Goal: Task Accomplishment & Management: Use online tool/utility

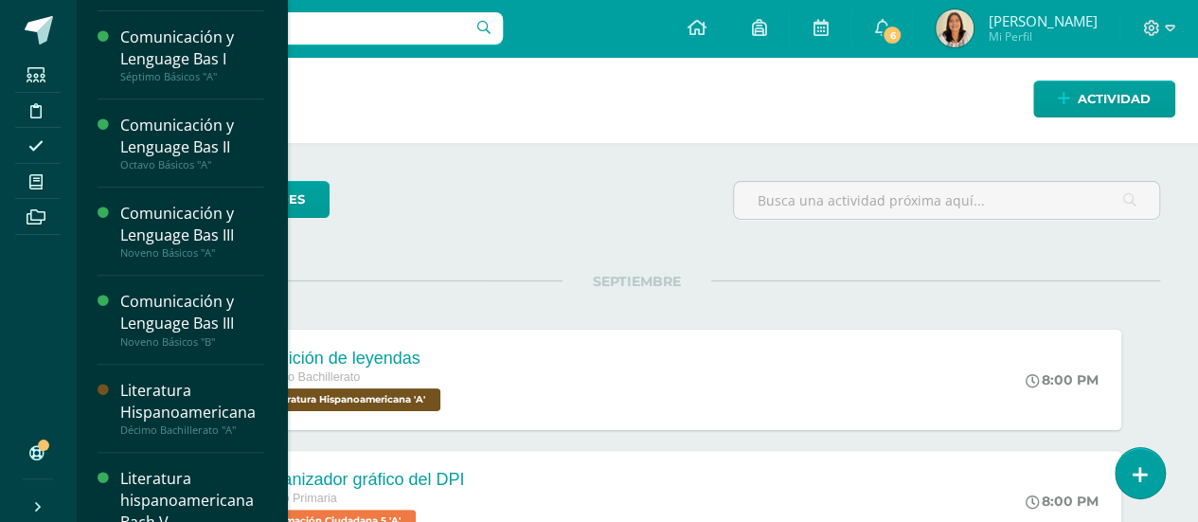
scroll to position [259, 0]
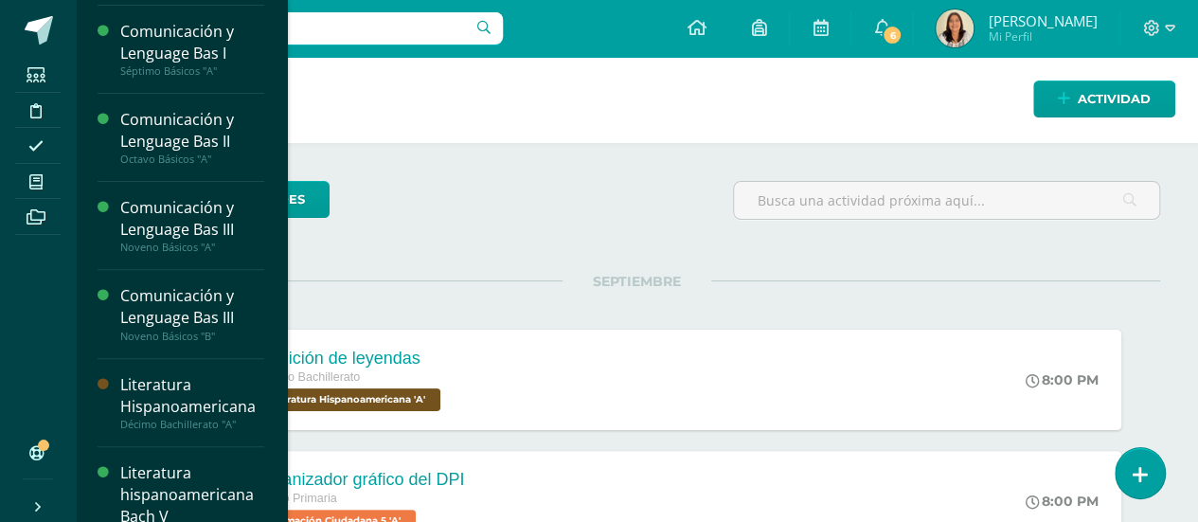
click at [194, 486] on div "Literatura hispanoamericana Bach V" at bounding box center [192, 494] width 144 height 65
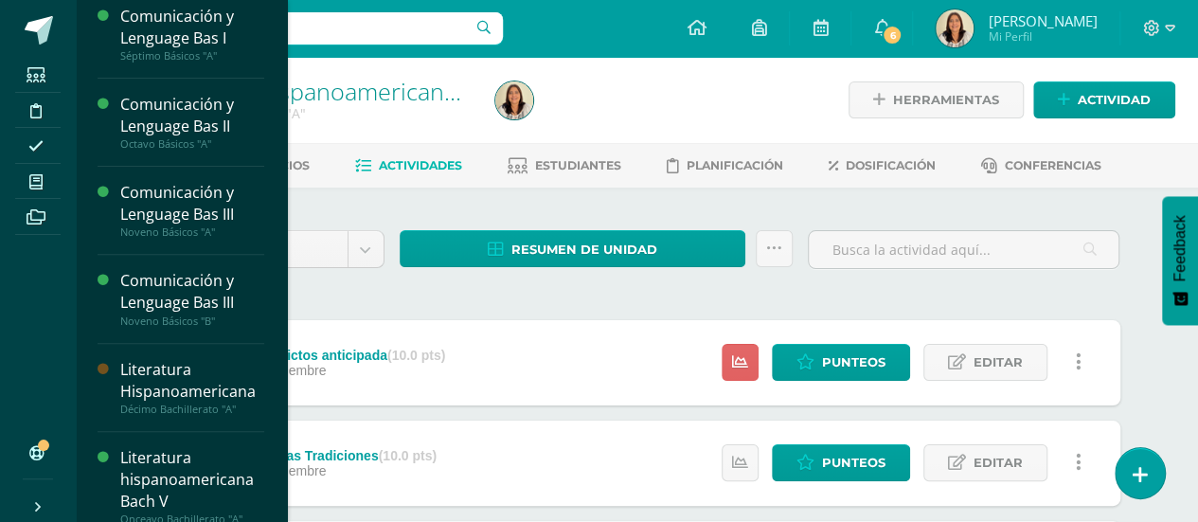
scroll to position [292, 0]
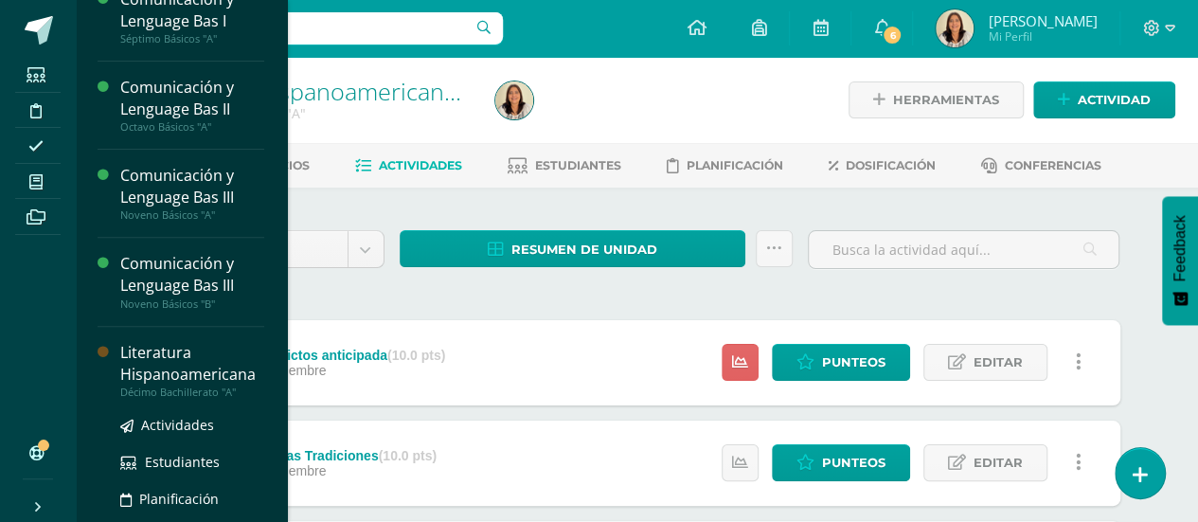
click at [187, 377] on div "Literatura Hispanoamericana" at bounding box center [192, 364] width 144 height 44
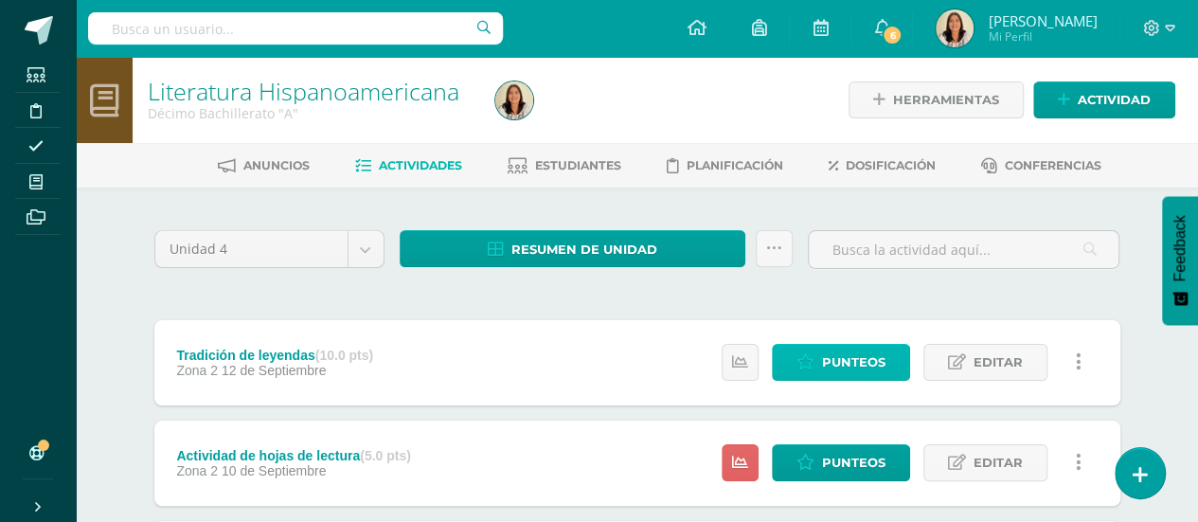
click at [847, 368] on span "Punteos" at bounding box center [853, 362] width 63 height 35
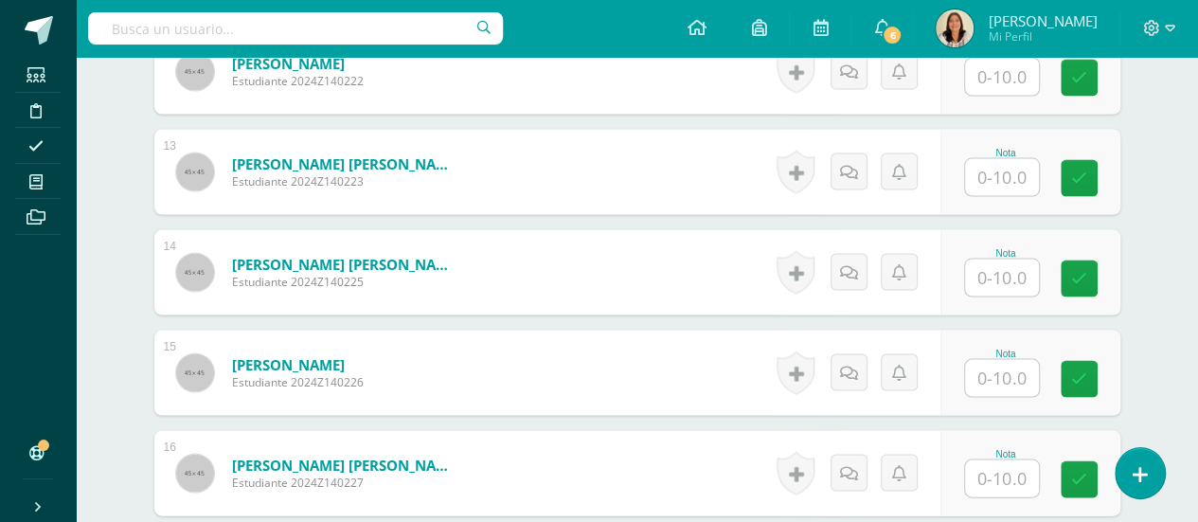
scroll to position [1781, 0]
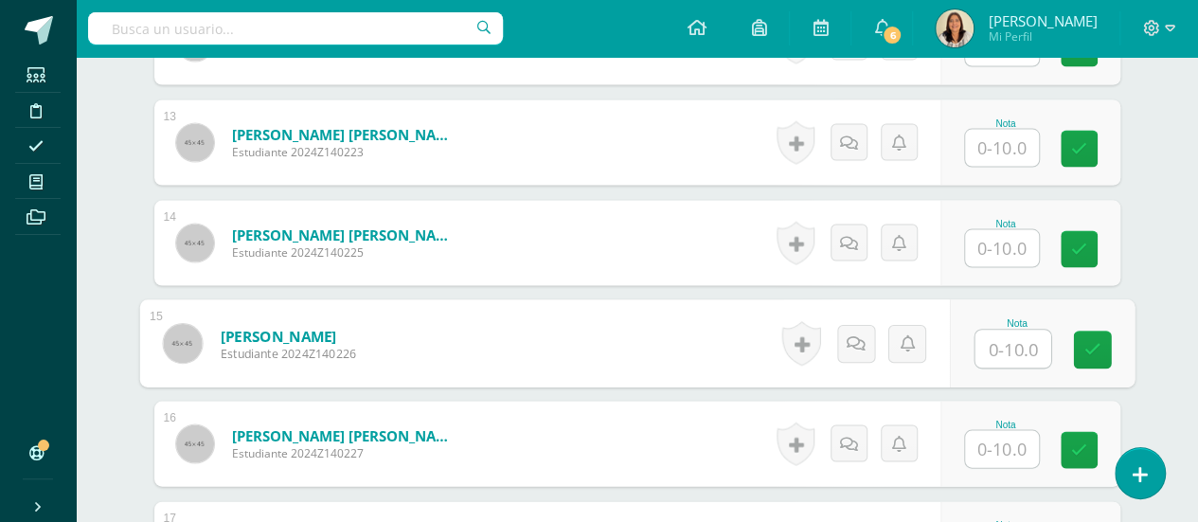
click at [994, 344] on input "text" at bounding box center [1013, 349] width 76 height 38
type input "7"
click at [1094, 340] on icon at bounding box center [1091, 348] width 17 height 16
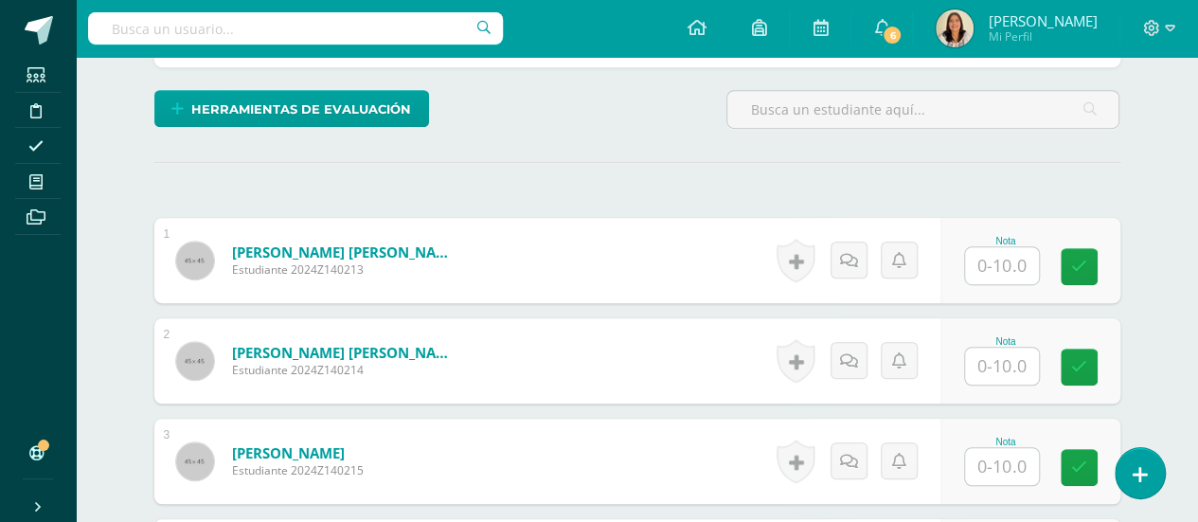
scroll to position [421, 0]
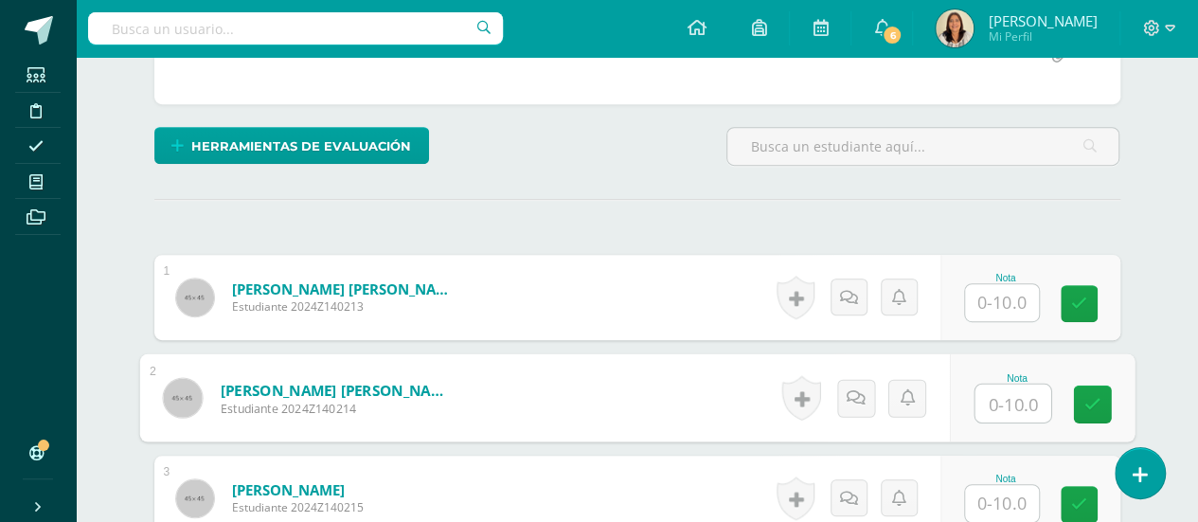
click at [988, 393] on input "text" at bounding box center [1013, 404] width 76 height 38
type input "8"
click at [1097, 385] on link at bounding box center [1092, 404] width 38 height 38
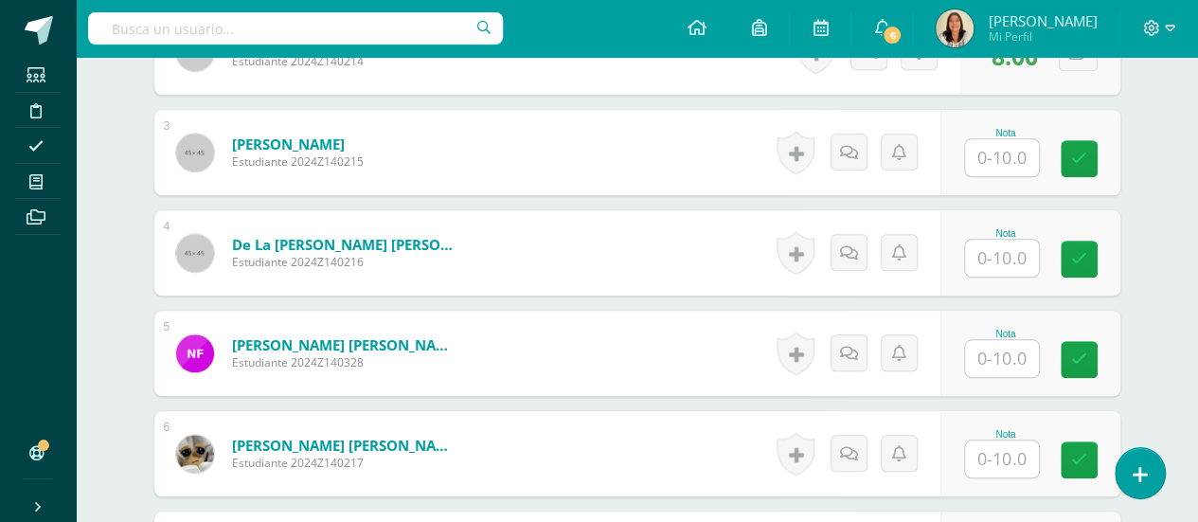
scroll to position [758, 0]
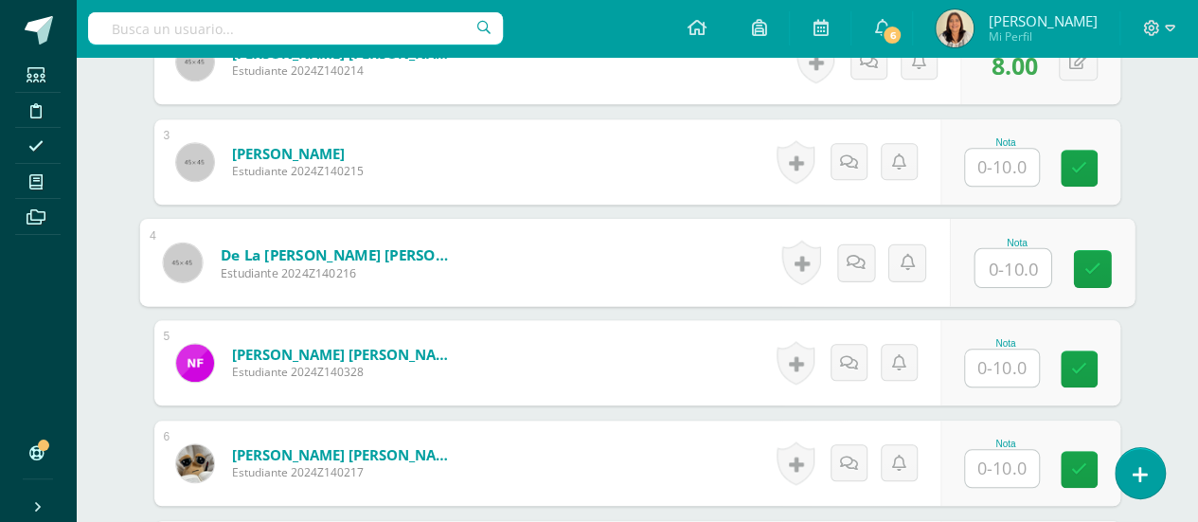
click at [1020, 257] on input "text" at bounding box center [1013, 268] width 76 height 38
type input "6"
click at [1080, 257] on link at bounding box center [1092, 269] width 38 height 38
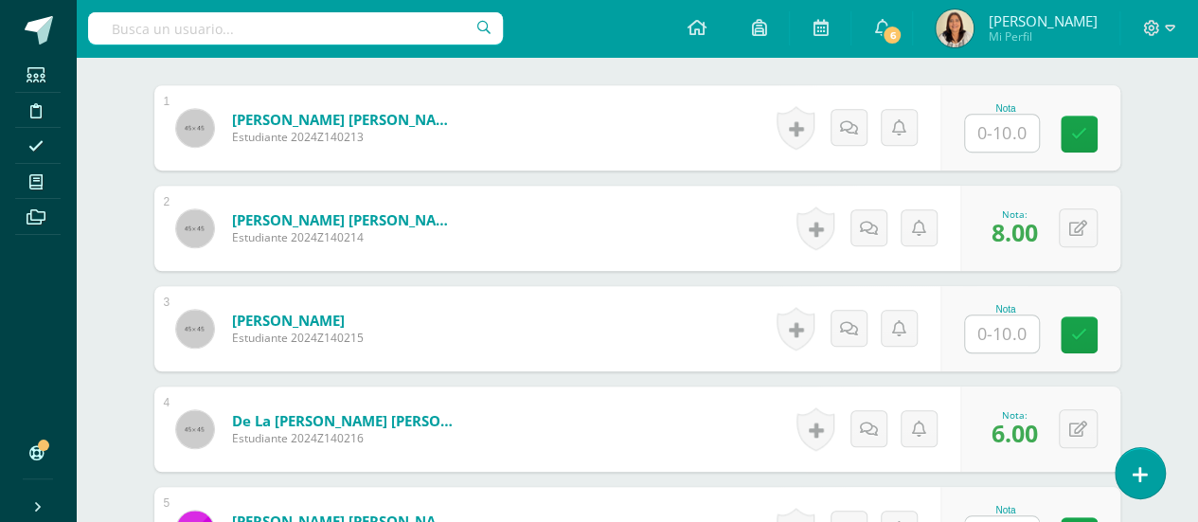
scroll to position [572, 0]
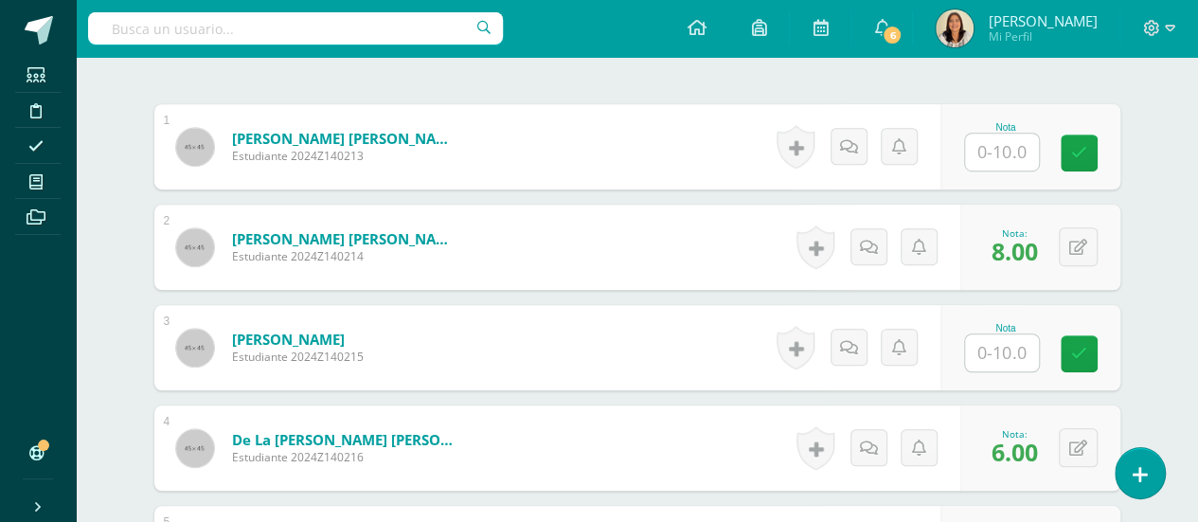
click at [998, 144] on input "text" at bounding box center [1002, 152] width 74 height 37
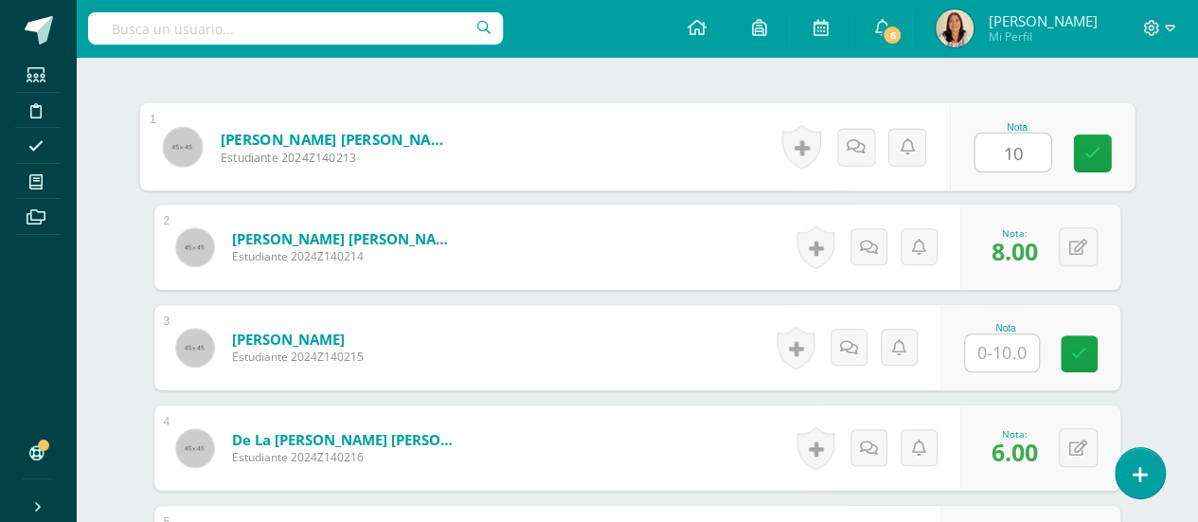
type input "10"
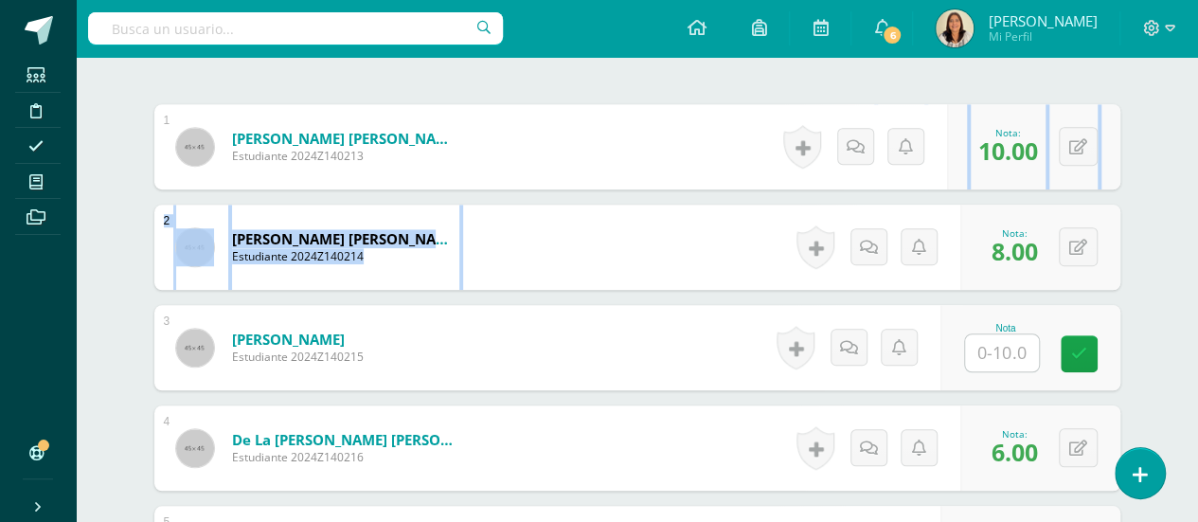
drag, startPoint x: 1146, startPoint y: 166, endPoint x: 1211, endPoint y: 210, distance: 79.1
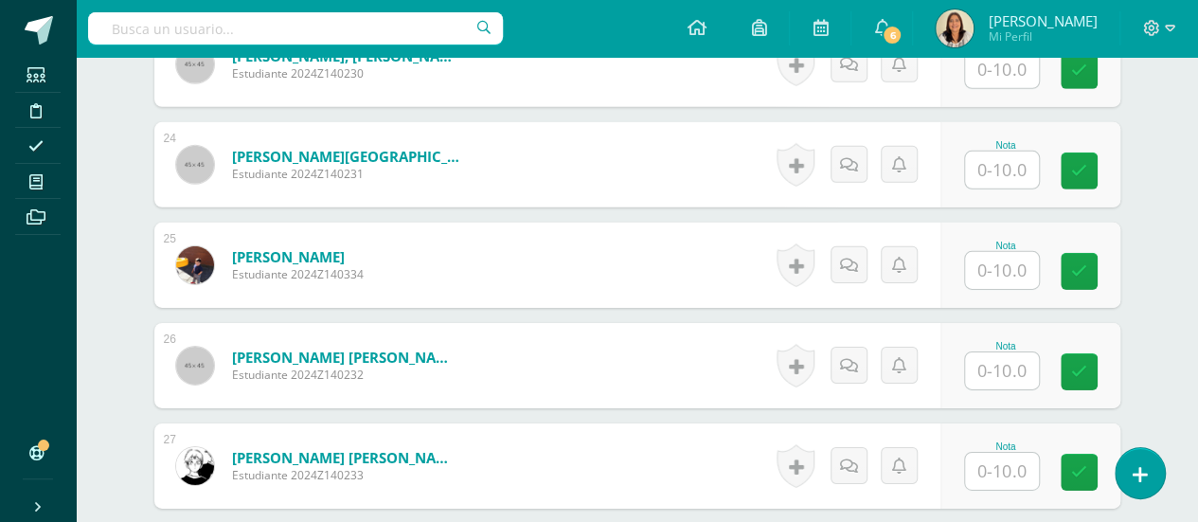
scroll to position [3060, 0]
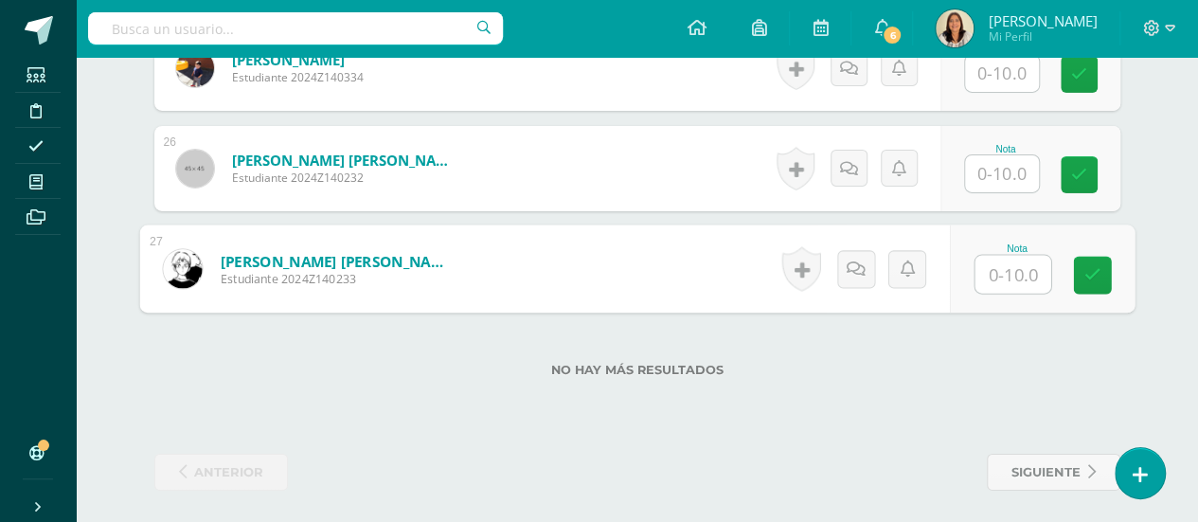
click at [1006, 275] on input "text" at bounding box center [1013, 275] width 76 height 38
type input "10"
click at [798, 258] on link at bounding box center [799, 269] width 39 height 45
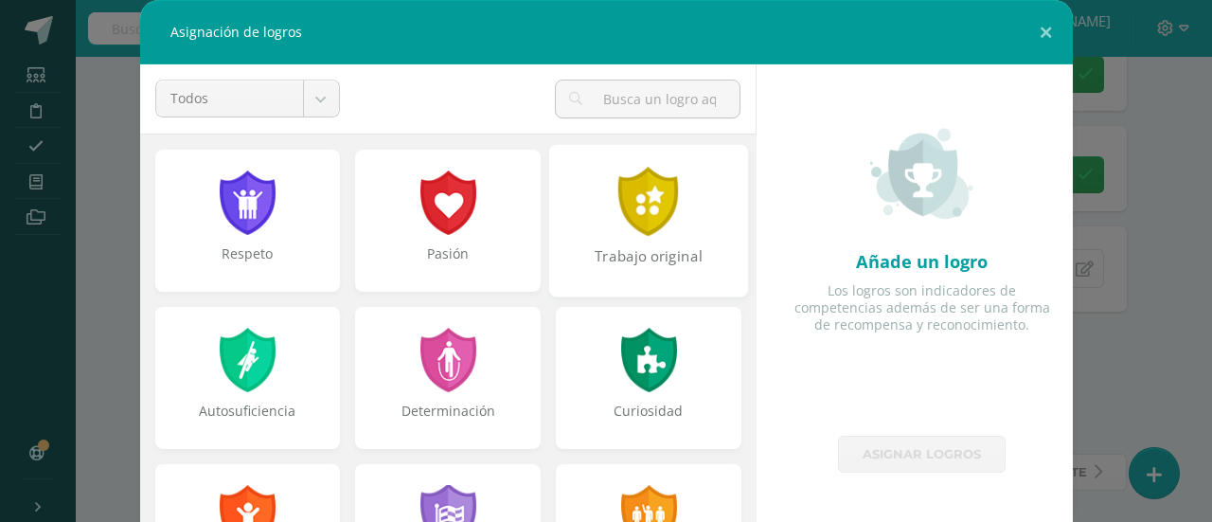
click at [643, 215] on div at bounding box center [649, 201] width 65 height 69
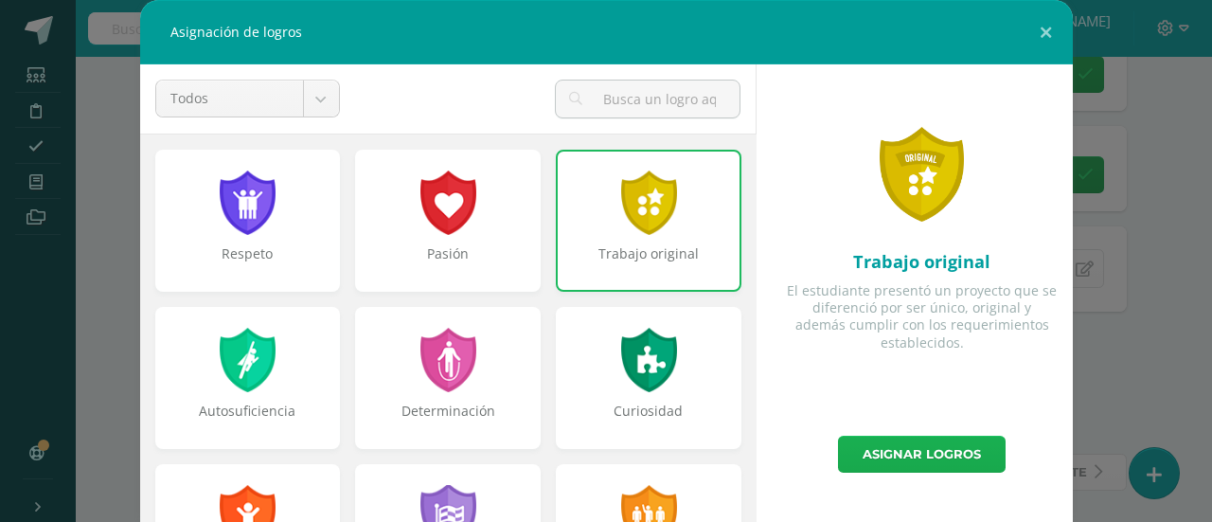
click at [915, 451] on link "Asignar logros" at bounding box center [922, 454] width 168 height 37
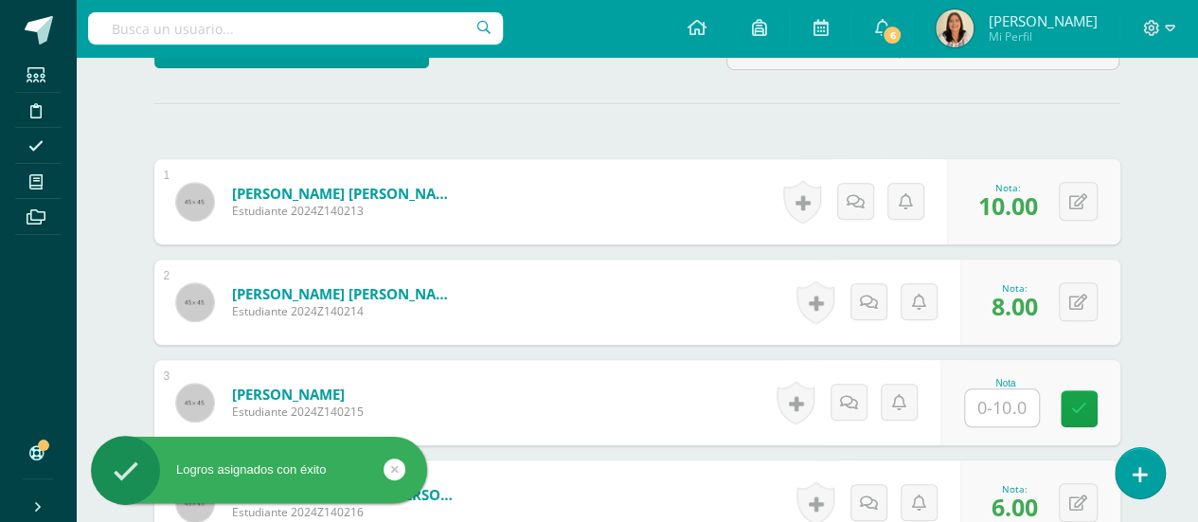
scroll to position [466, 0]
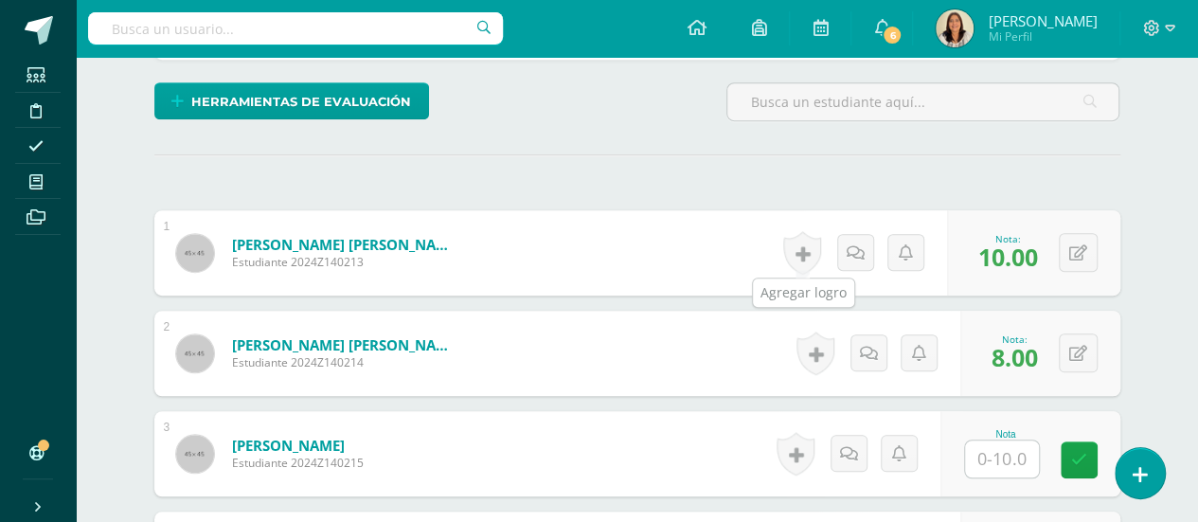
click at [802, 252] on link at bounding box center [802, 253] width 38 height 44
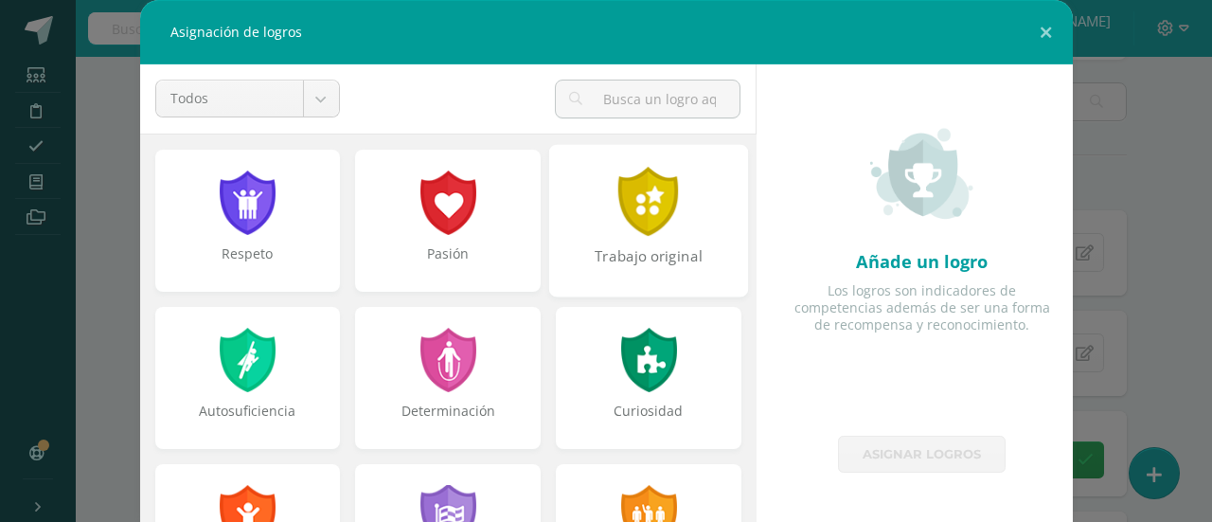
click at [640, 199] on div at bounding box center [649, 201] width 65 height 69
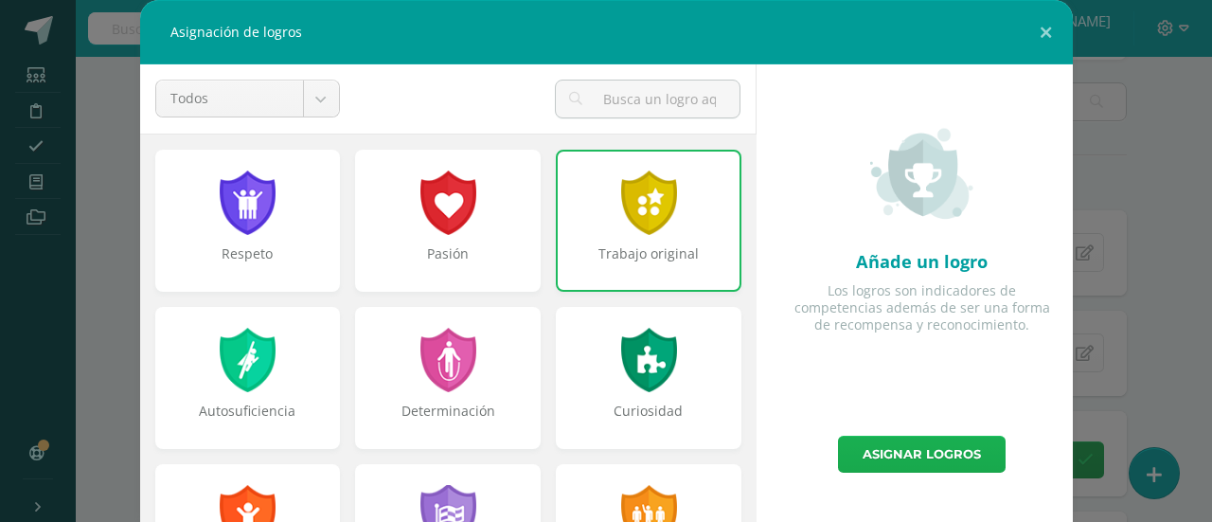
click at [932, 438] on link "Asignar logros" at bounding box center [922, 454] width 168 height 37
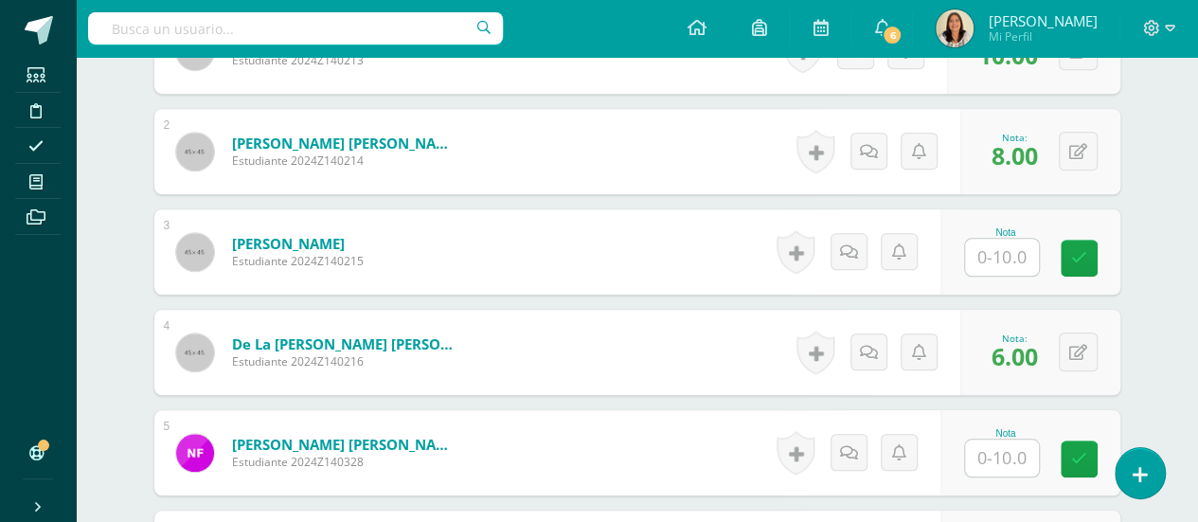
scroll to position [672, 0]
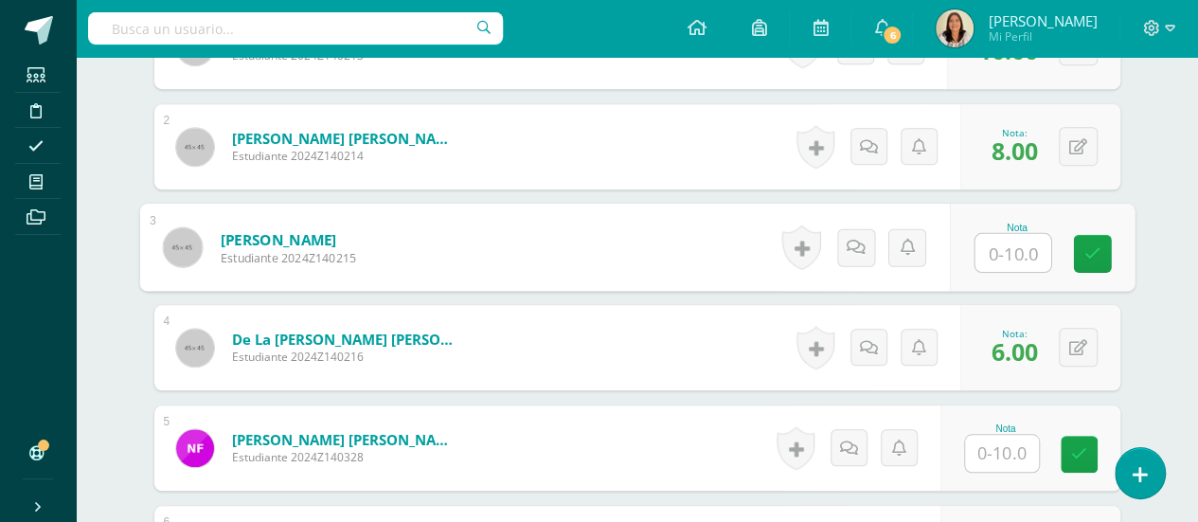
click at [1000, 251] on input "text" at bounding box center [1013, 253] width 76 height 38
type input "10"
click at [848, 239] on icon at bounding box center [855, 247] width 19 height 16
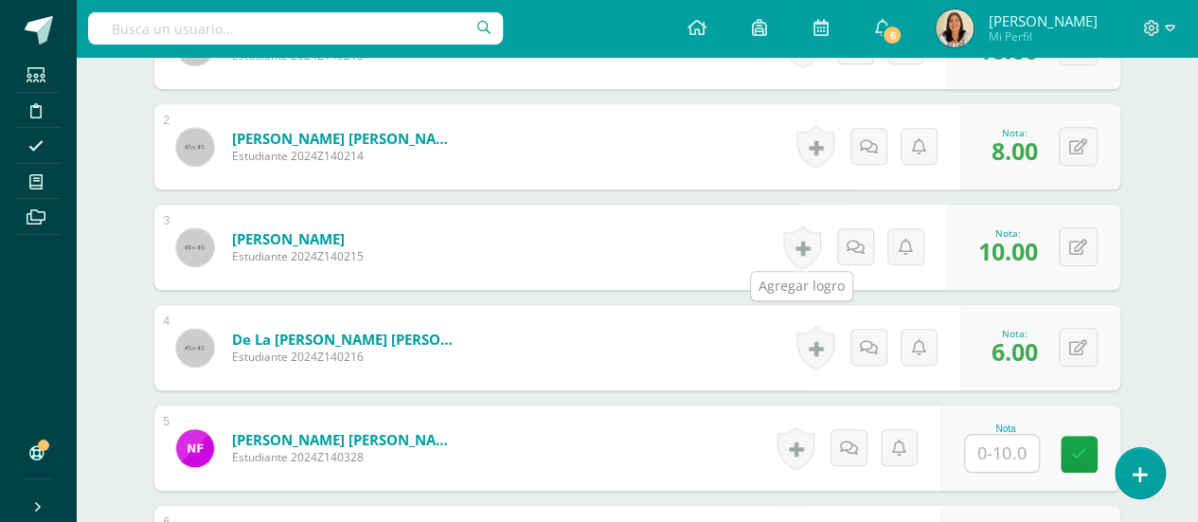
click at [796, 250] on link at bounding box center [802, 247] width 38 height 44
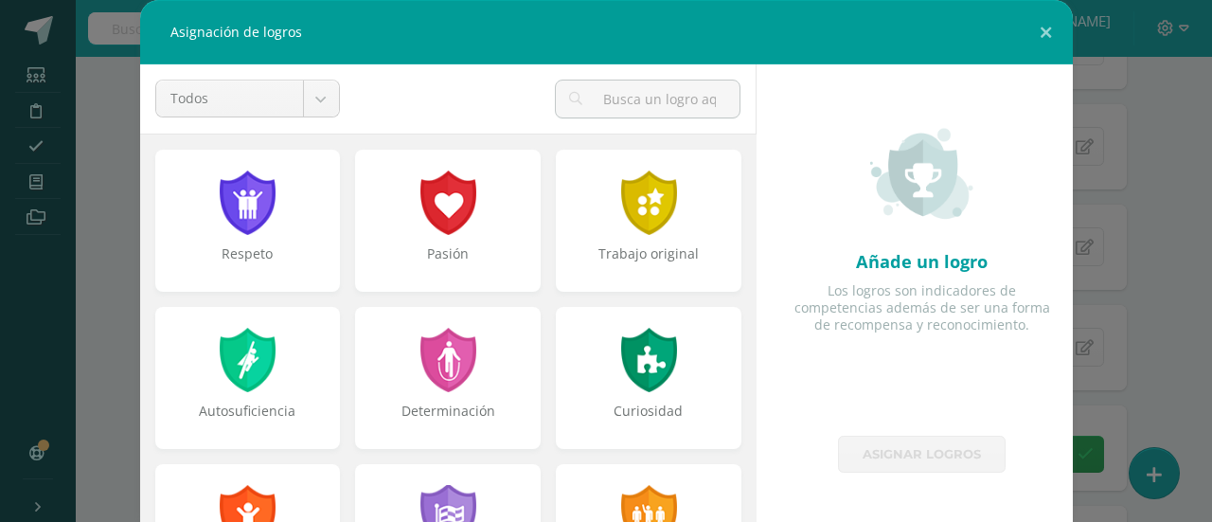
click at [796, 250] on div "Añade un logro Los logros son indicadores de competencias además de ser una for…" at bounding box center [922, 249] width 301 height 371
click at [670, 211] on div "Trabajo original" at bounding box center [648, 220] width 199 height 152
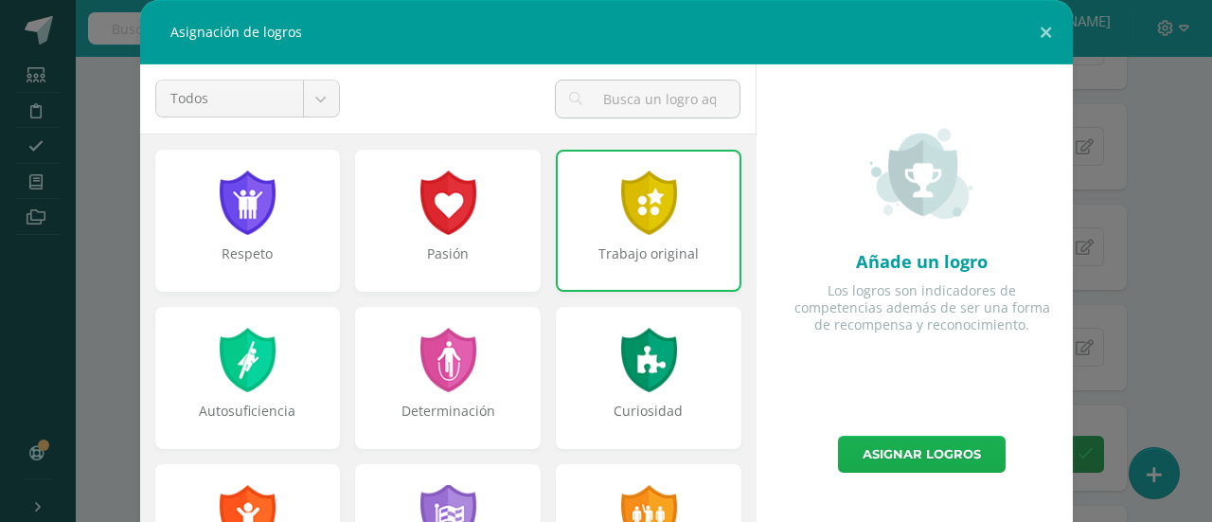
click at [849, 447] on link "Asignar logros" at bounding box center [922, 454] width 168 height 37
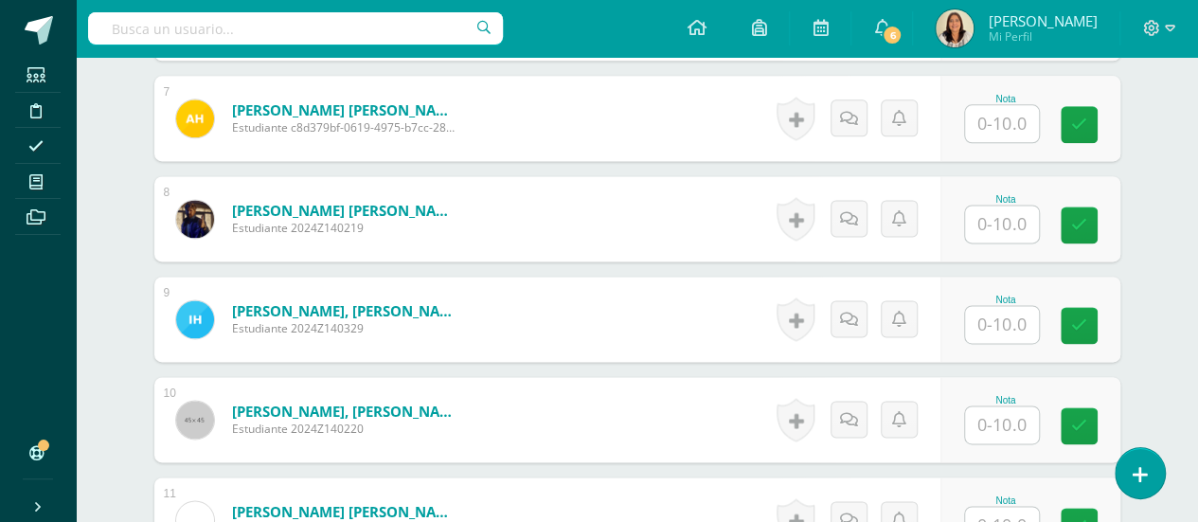
scroll to position [1241, 0]
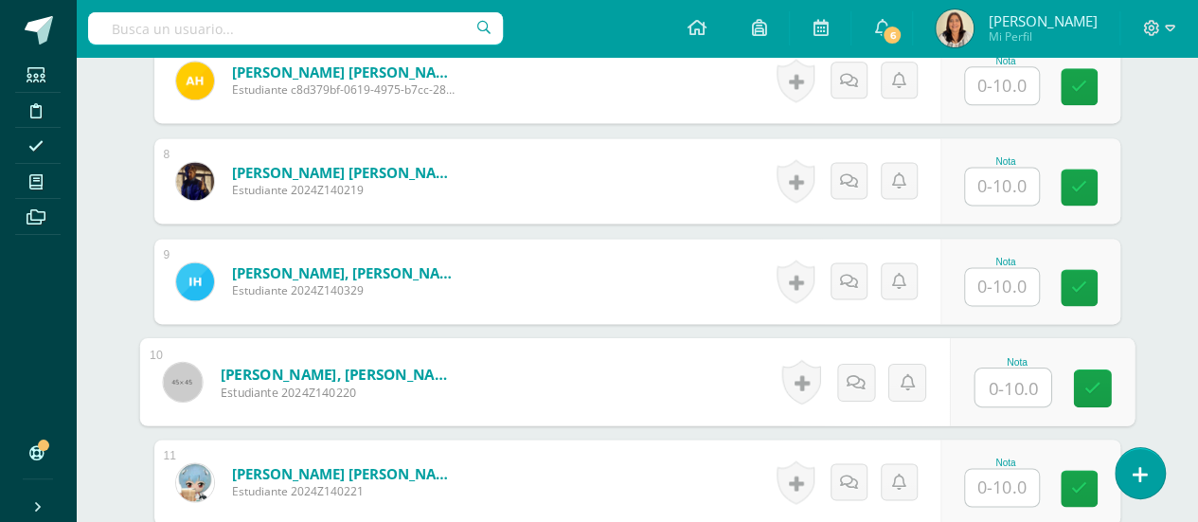
click at [993, 376] on input "text" at bounding box center [1013, 387] width 76 height 38
type input "10"
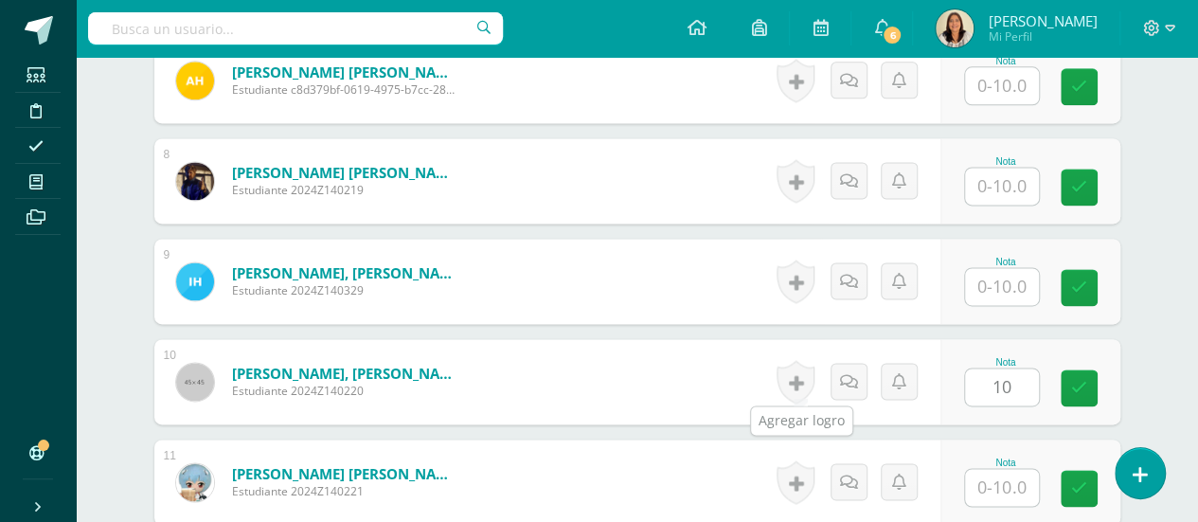
click at [794, 371] on link at bounding box center [796, 382] width 38 height 44
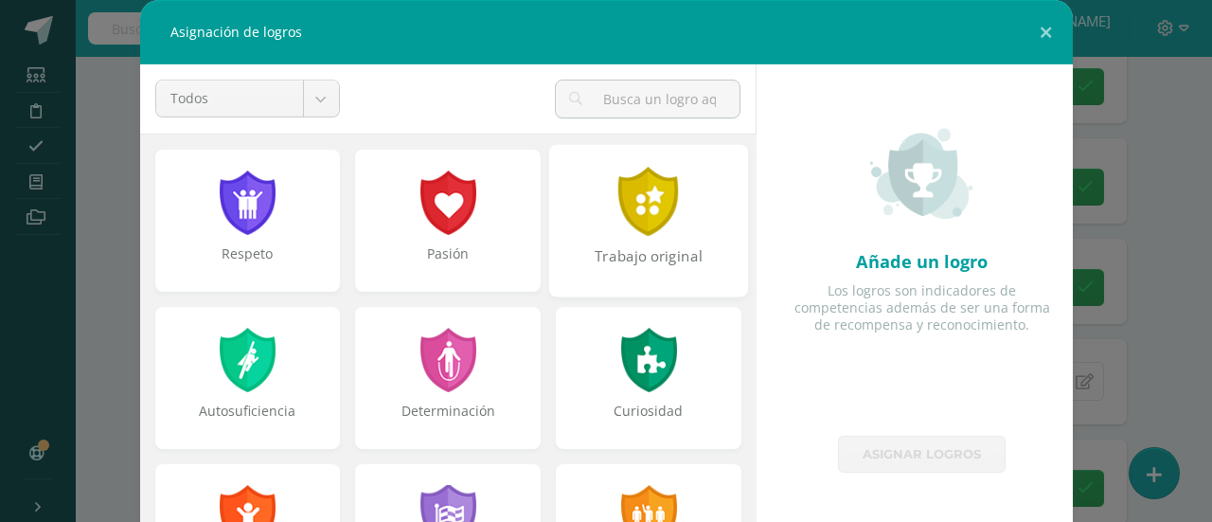
click at [617, 204] on div at bounding box center [649, 201] width 65 height 69
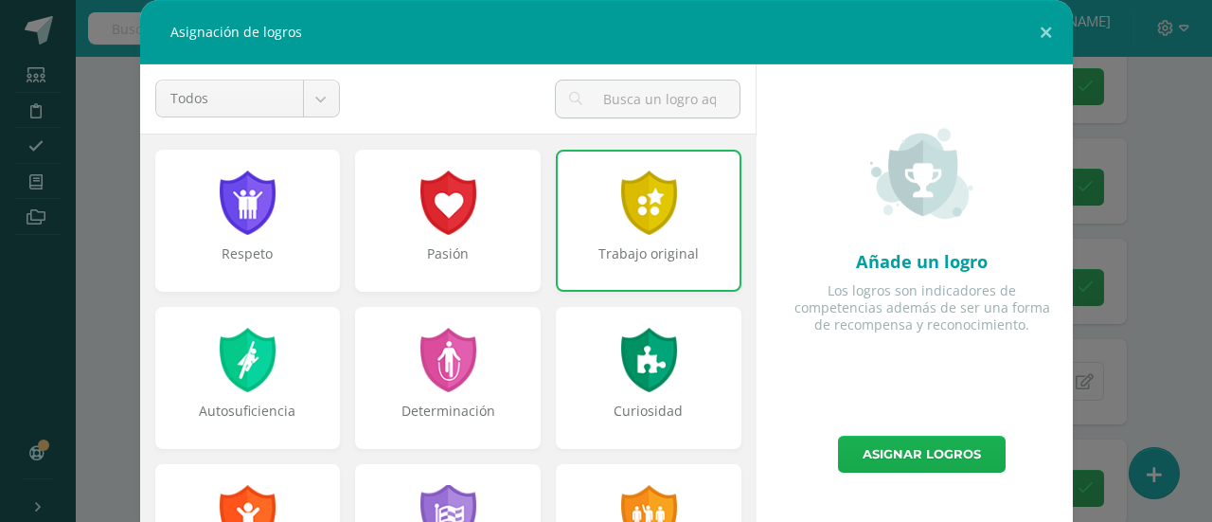
click at [885, 458] on link "Asignar logros" at bounding box center [922, 454] width 168 height 37
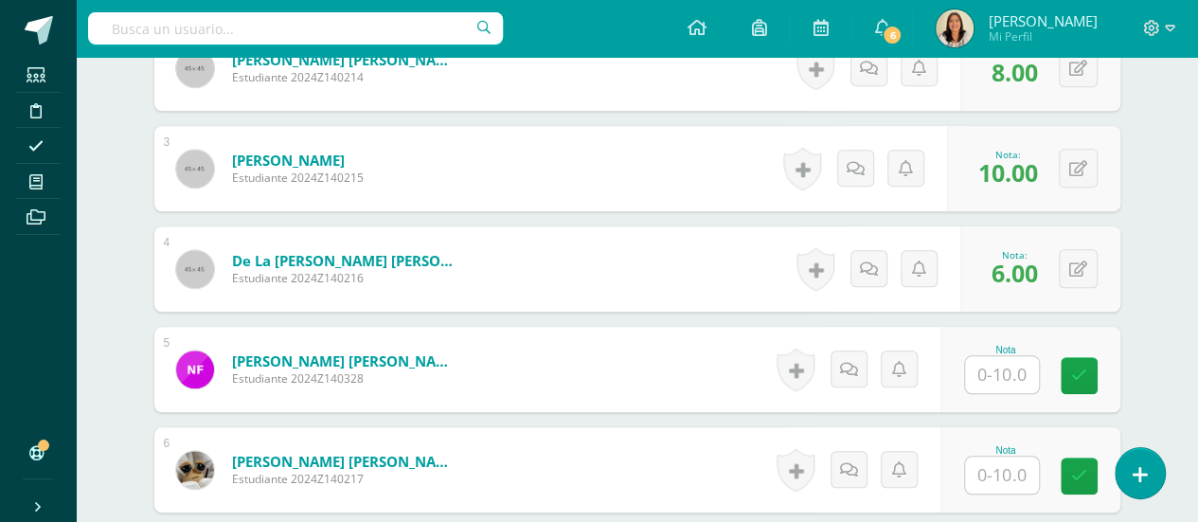
scroll to position [756, 0]
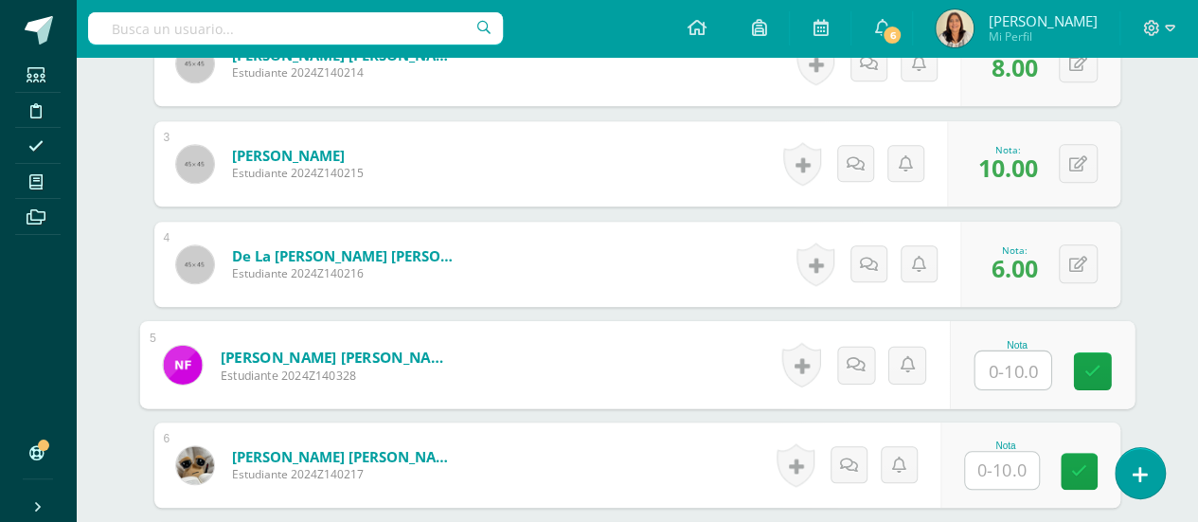
click at [997, 366] on input "text" at bounding box center [1013, 370] width 76 height 38
type input "10"
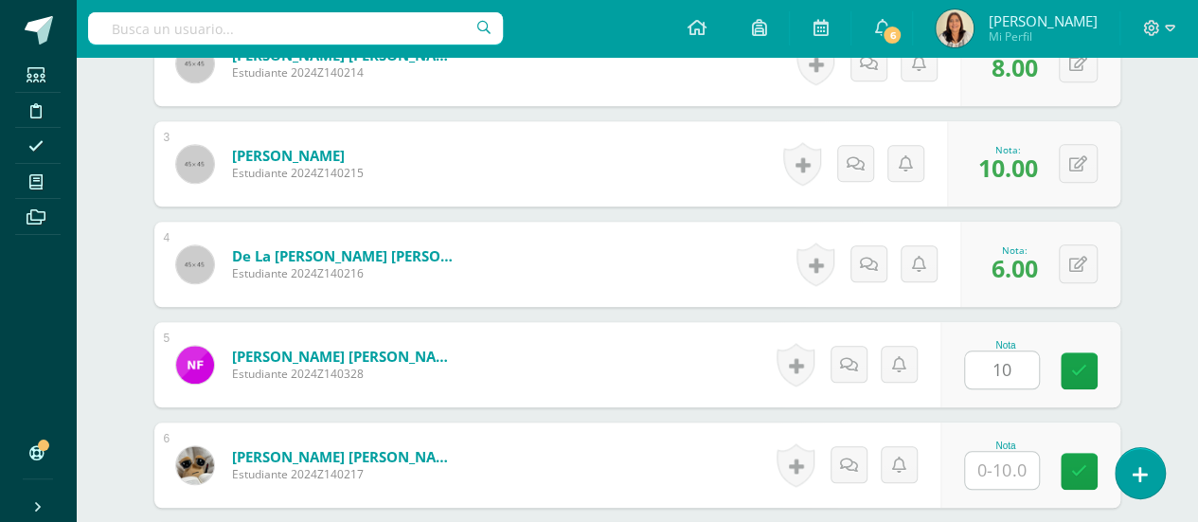
click at [801, 364] on link at bounding box center [802, 365] width 38 height 44
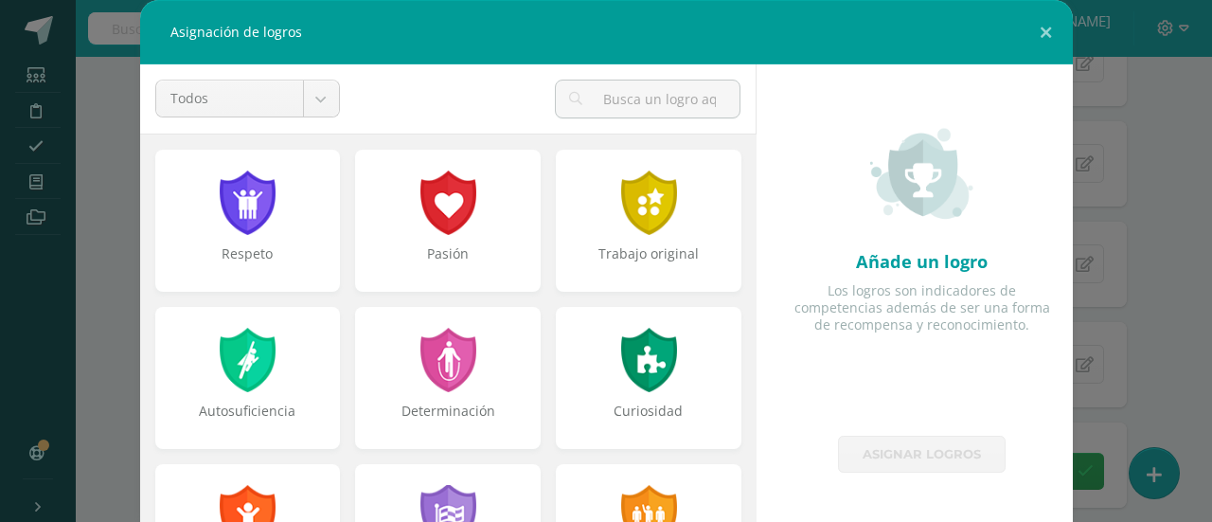
click at [801, 364] on div "Añade un logro Los logros son indicadores de competencias además de ser una for…" at bounding box center [922, 249] width 301 height 371
click at [644, 196] on div at bounding box center [649, 201] width 65 height 69
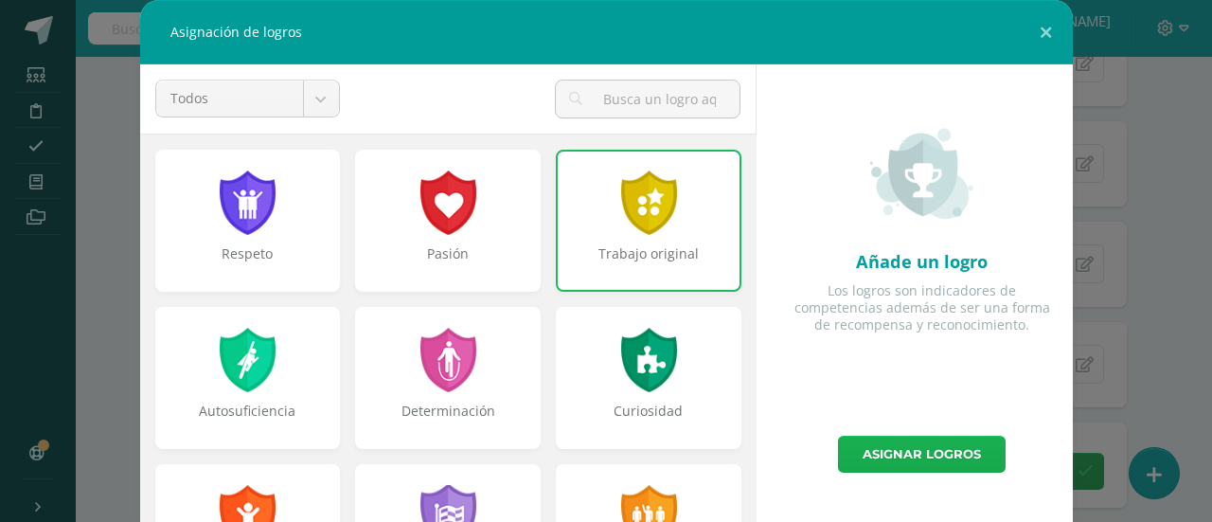
click at [892, 453] on link "Asignar logros" at bounding box center [922, 454] width 168 height 37
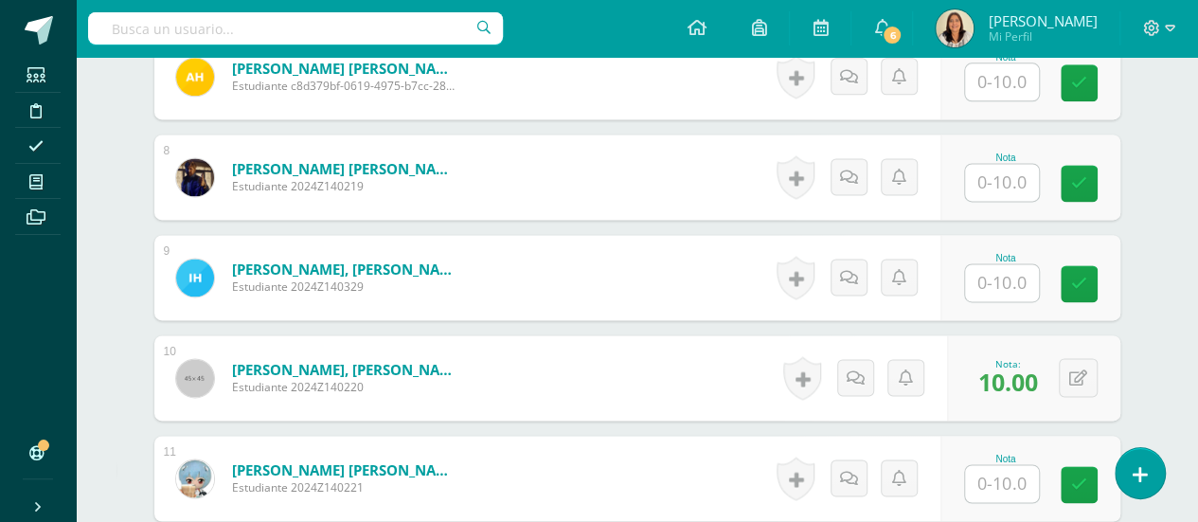
scroll to position [1241, 0]
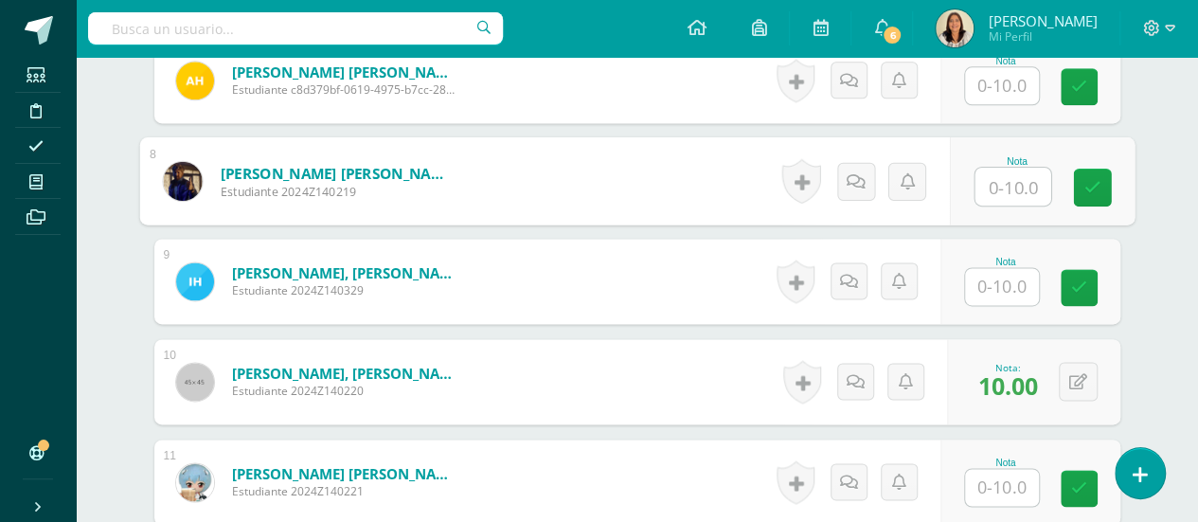
click at [1008, 173] on input "text" at bounding box center [1013, 187] width 76 height 38
type input "10"
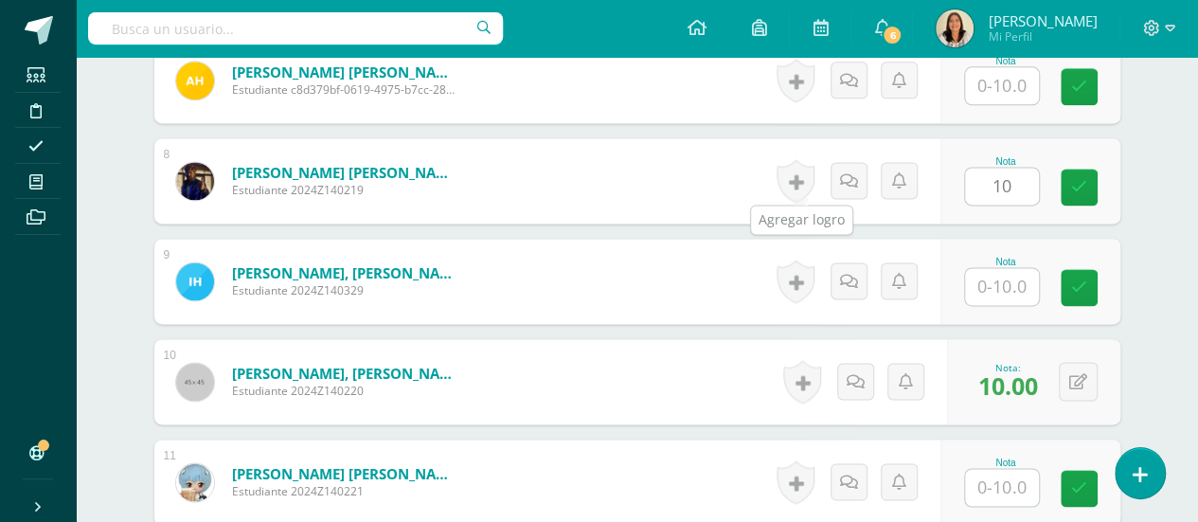
click at [806, 179] on link at bounding box center [796, 181] width 38 height 44
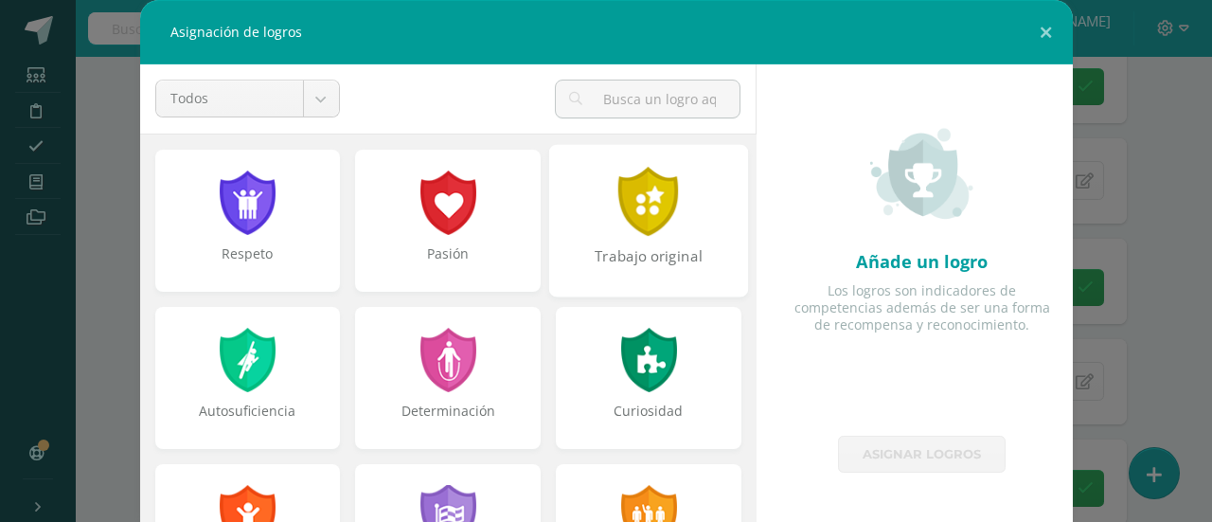
click at [617, 228] on div at bounding box center [649, 201] width 65 height 69
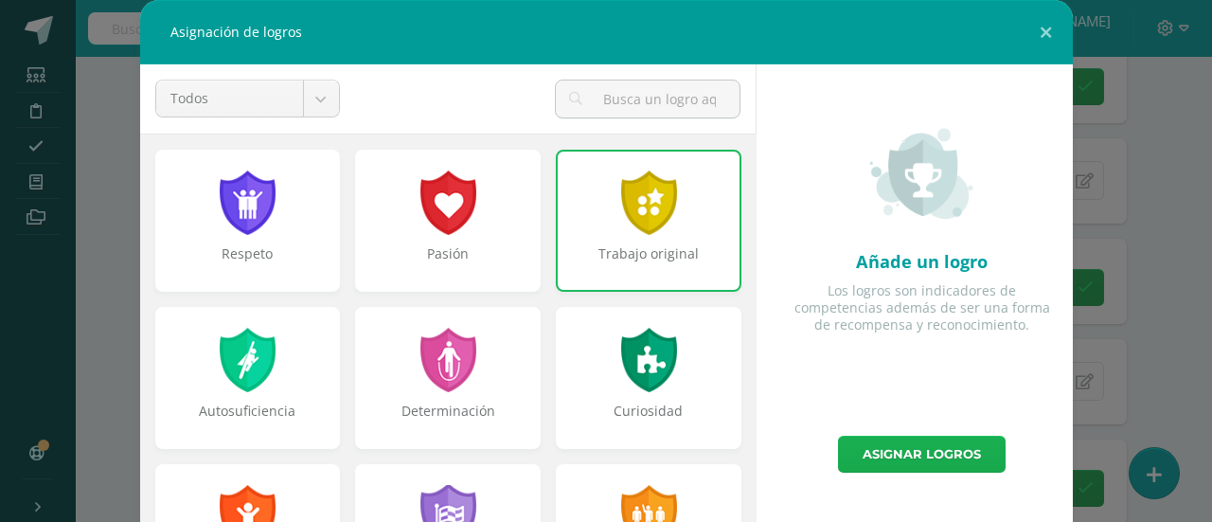
click at [889, 469] on link "Asignar logros" at bounding box center [922, 454] width 168 height 37
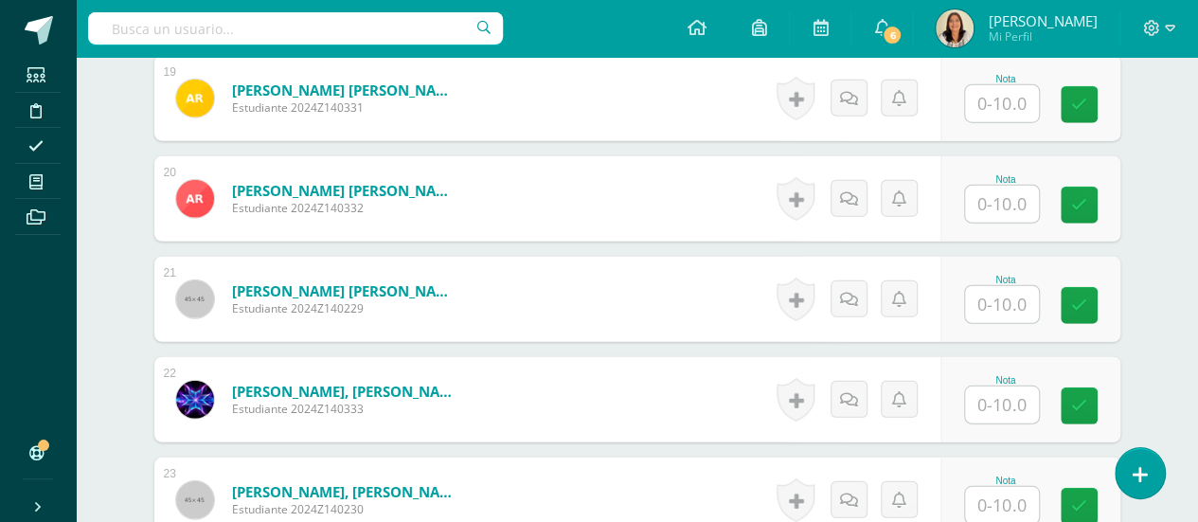
scroll to position [2450, 0]
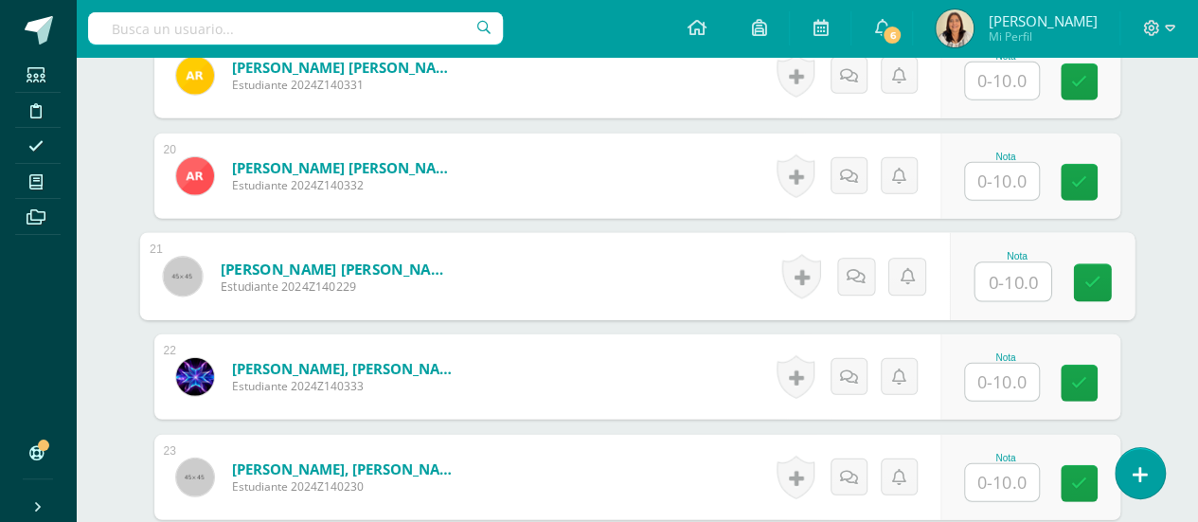
click at [1013, 283] on input "text" at bounding box center [1013, 282] width 76 height 38
type input "10"
click at [1085, 275] on icon at bounding box center [1091, 283] width 17 height 16
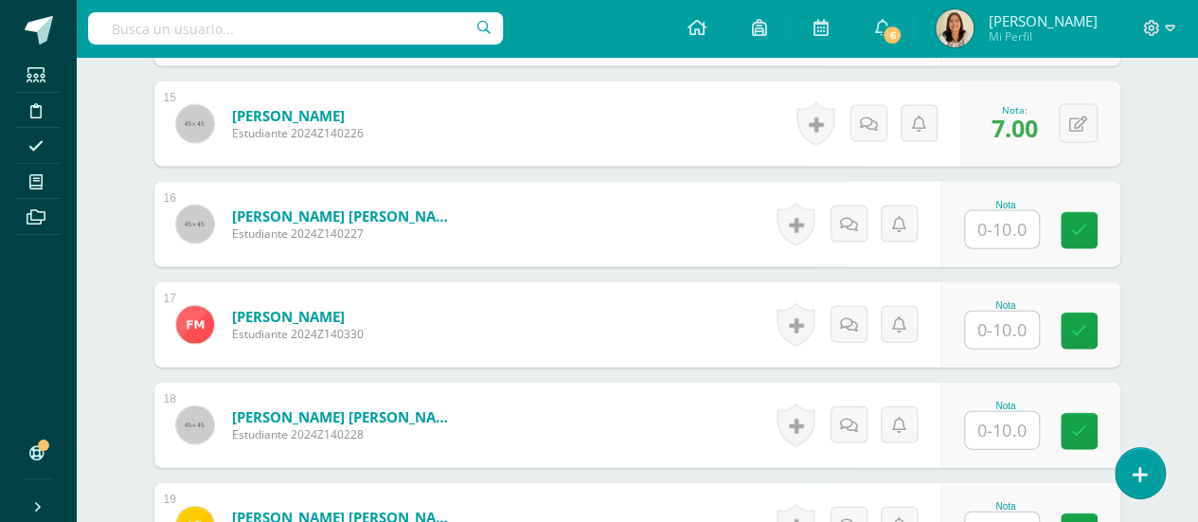
scroll to position [2010, 0]
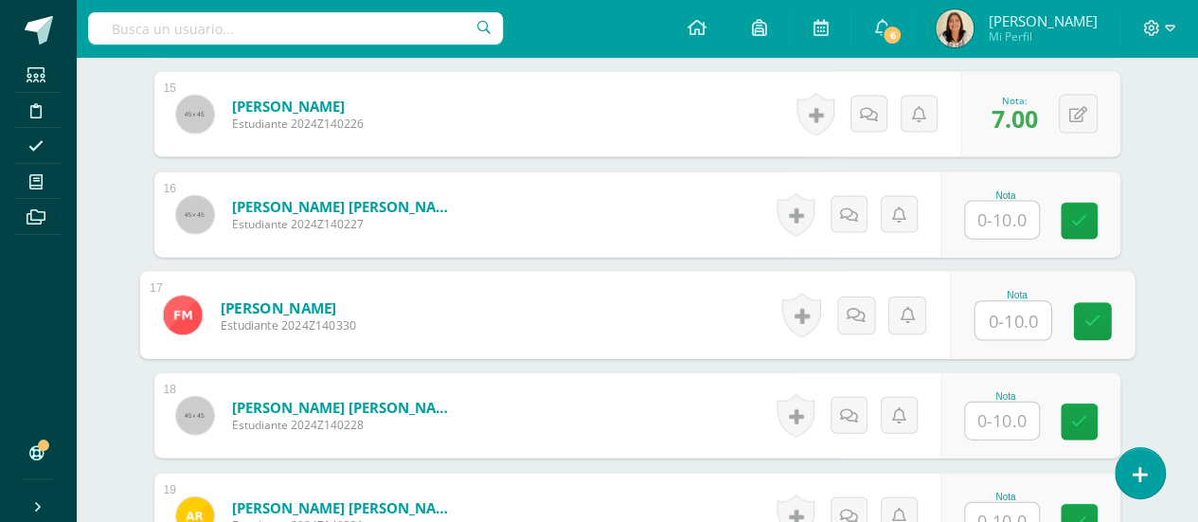
click at [1009, 314] on input "text" at bounding box center [1013, 321] width 76 height 38
type input "10"
click at [1097, 313] on icon at bounding box center [1091, 321] width 17 height 16
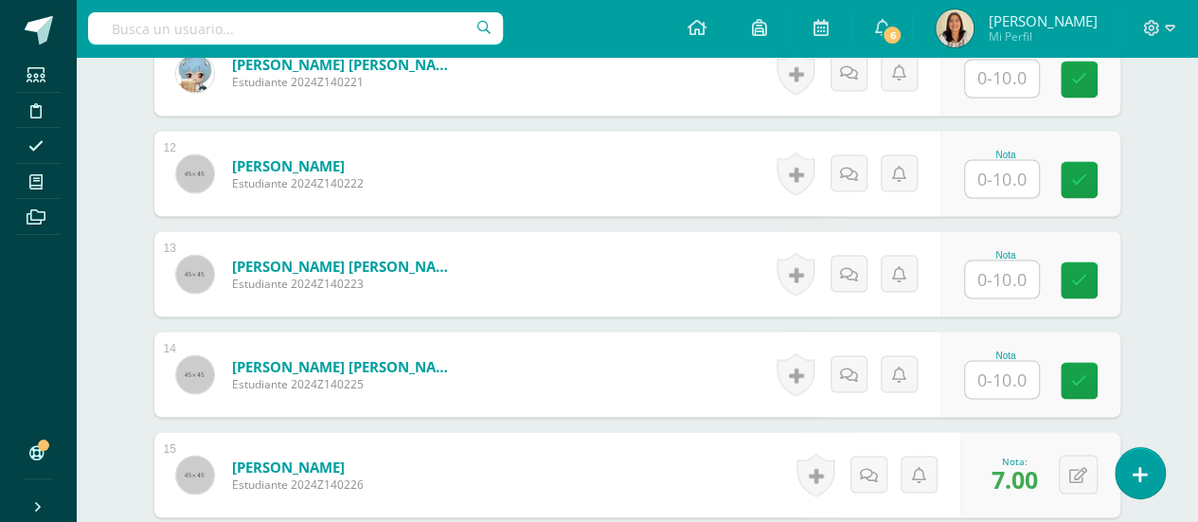
scroll to position [1618, 0]
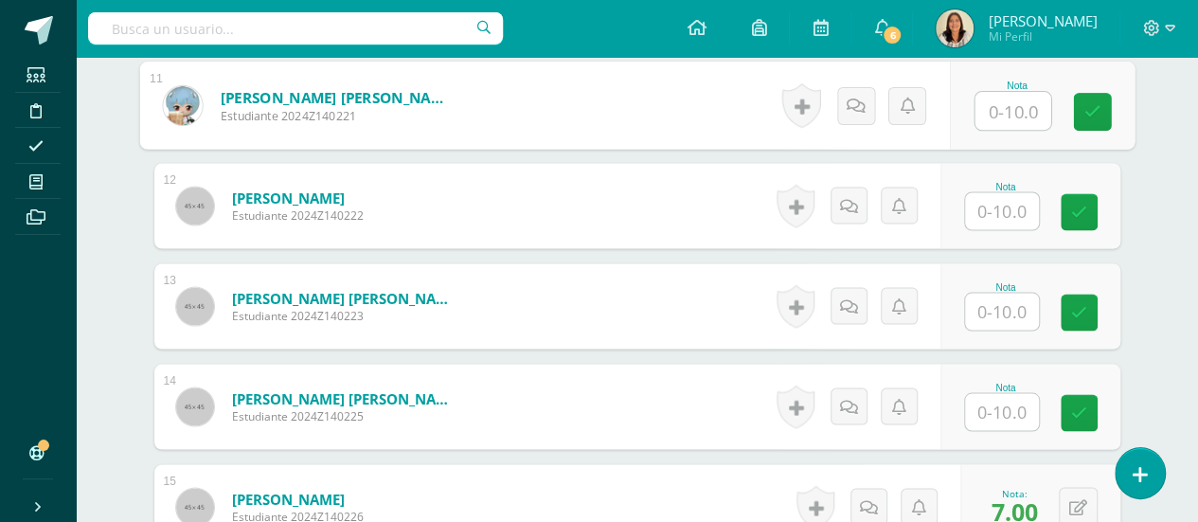
click at [1000, 103] on input "text" at bounding box center [1013, 111] width 76 height 38
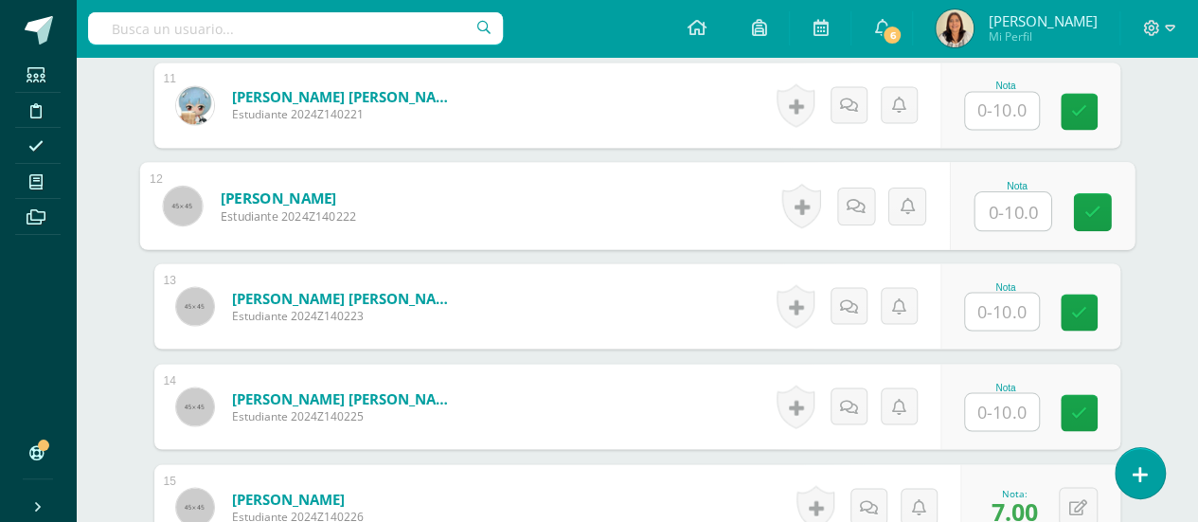
click at [1008, 207] on input "text" at bounding box center [1013, 211] width 76 height 38
type input "10"
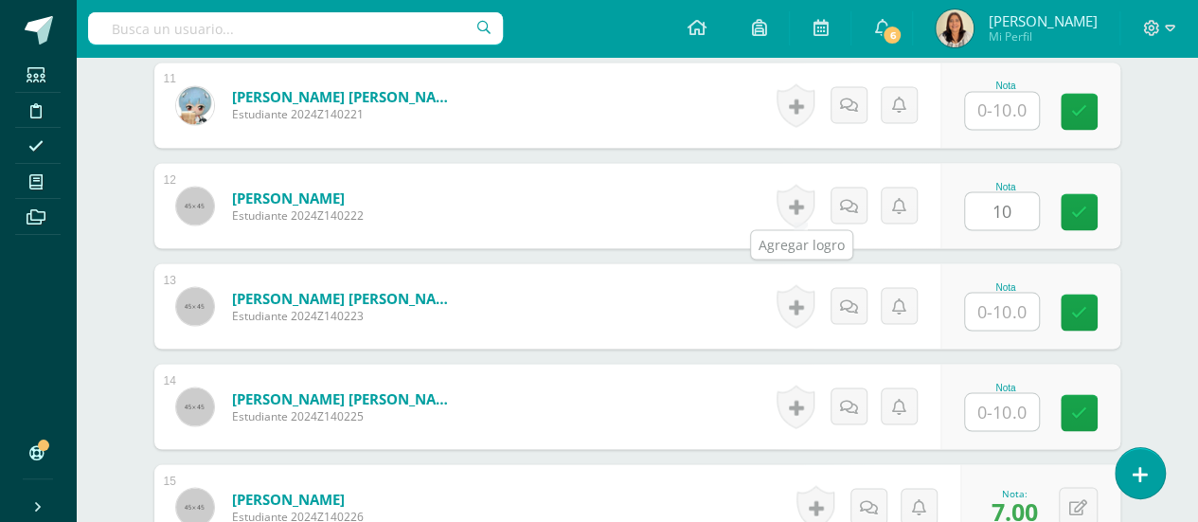
click at [803, 198] on link at bounding box center [796, 206] width 38 height 44
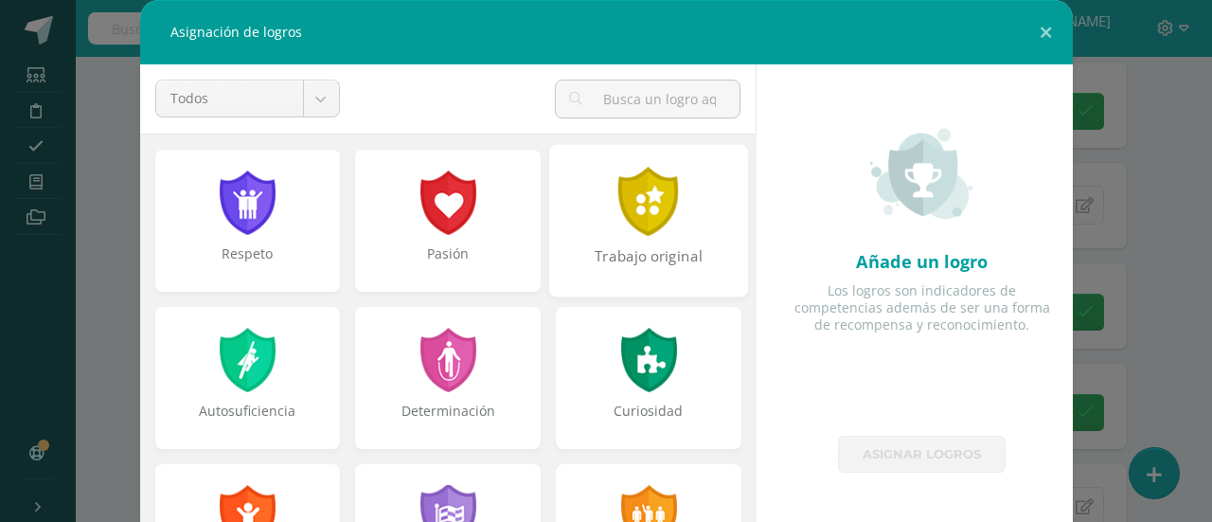
click at [606, 262] on div "Trabajo original" at bounding box center [648, 266] width 195 height 41
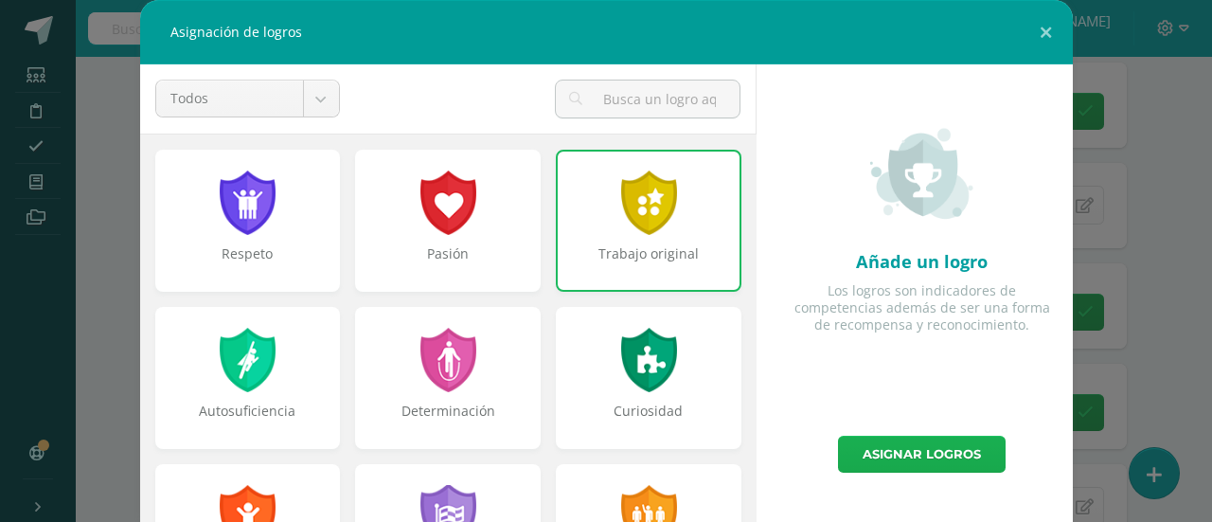
click at [879, 456] on link "Asignar logros" at bounding box center [922, 454] width 168 height 37
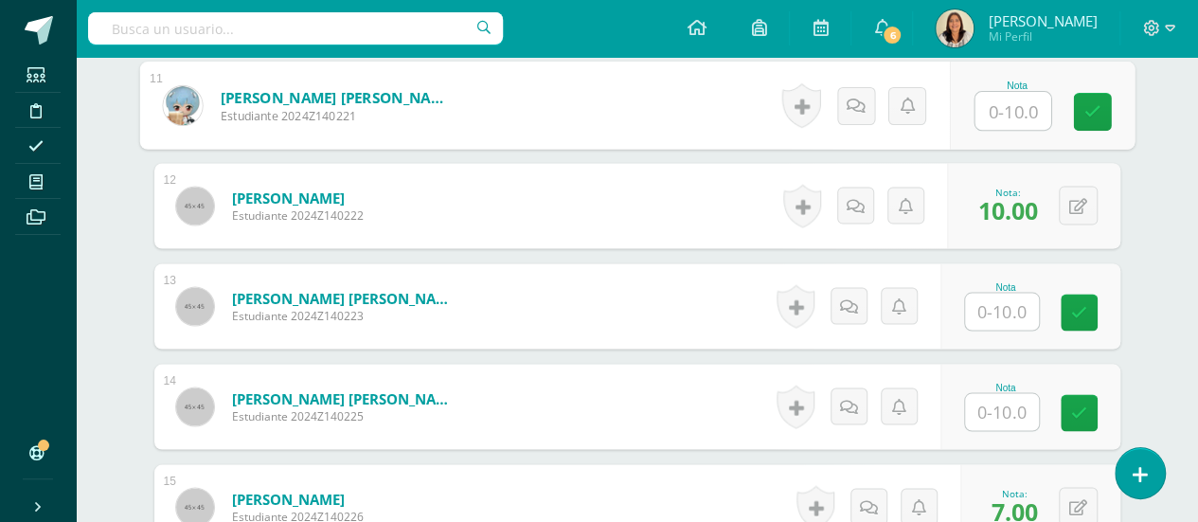
click at [1019, 103] on input "text" at bounding box center [1013, 111] width 76 height 38
click at [1005, 95] on input "text" at bounding box center [1013, 111] width 76 height 38
type input "10"
click at [1083, 103] on icon at bounding box center [1091, 111] width 17 height 16
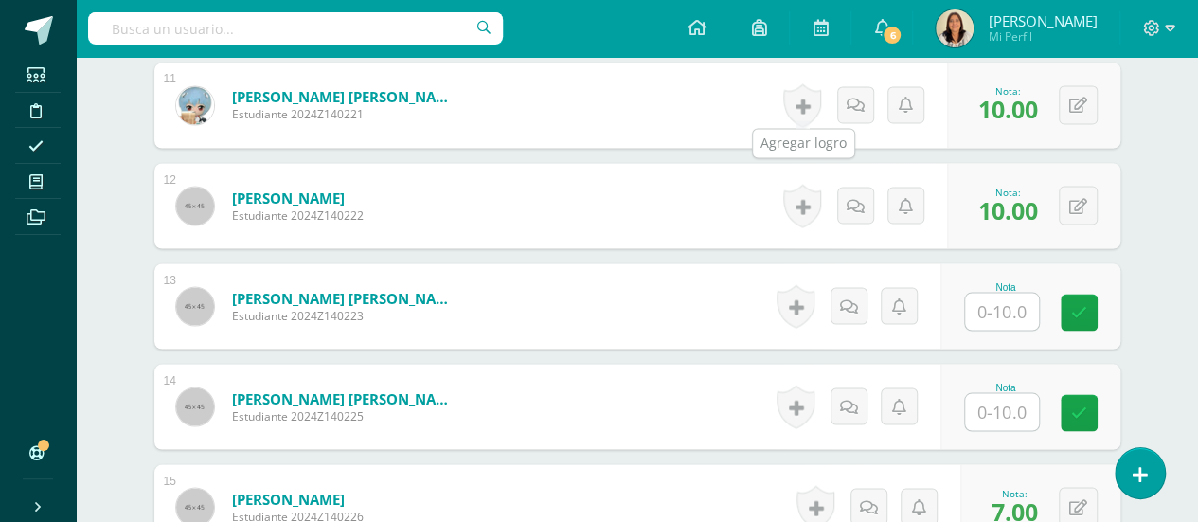
click at [809, 109] on link at bounding box center [802, 105] width 38 height 44
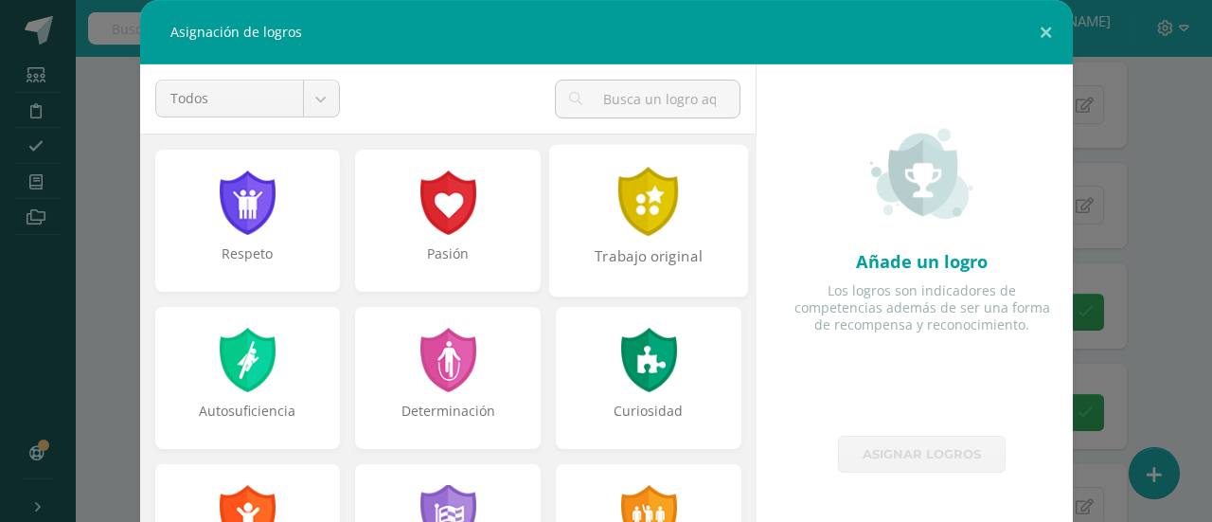
click at [636, 192] on div at bounding box center [649, 201] width 65 height 69
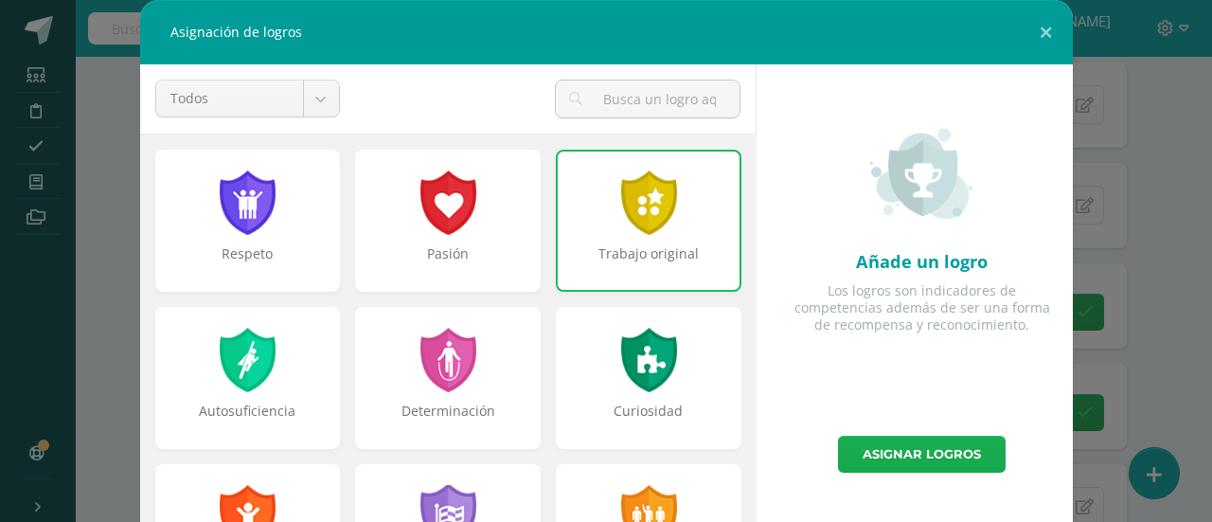
click at [875, 445] on link "Asignar logros" at bounding box center [922, 454] width 168 height 37
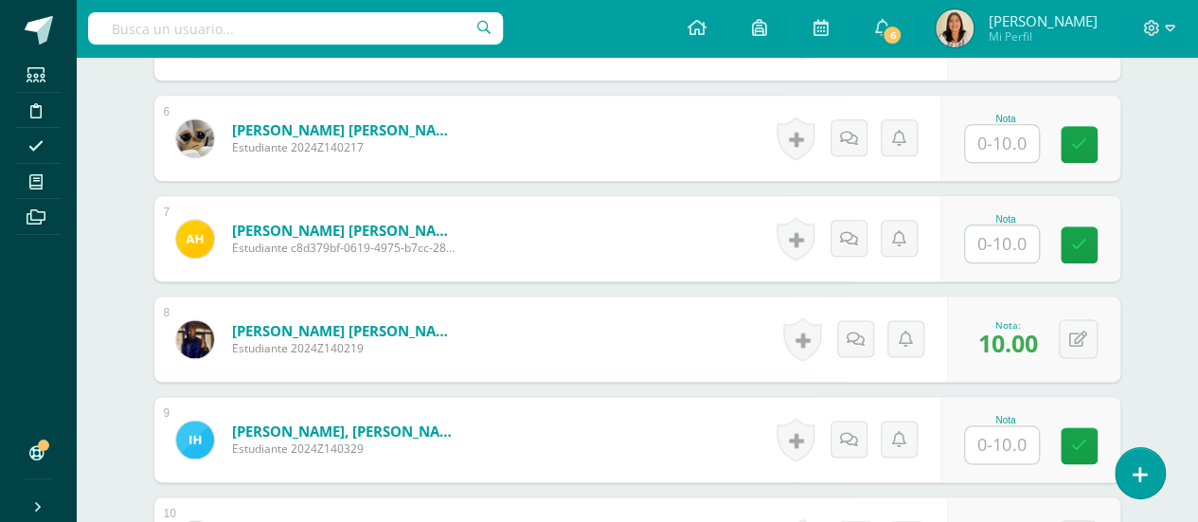
scroll to position [1091, 0]
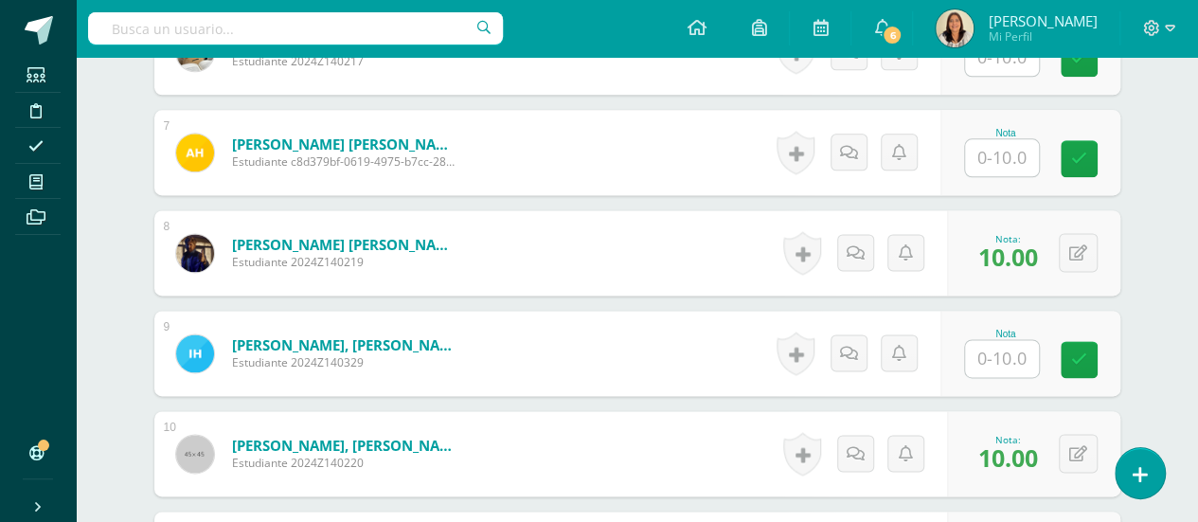
scroll to position [1154, 0]
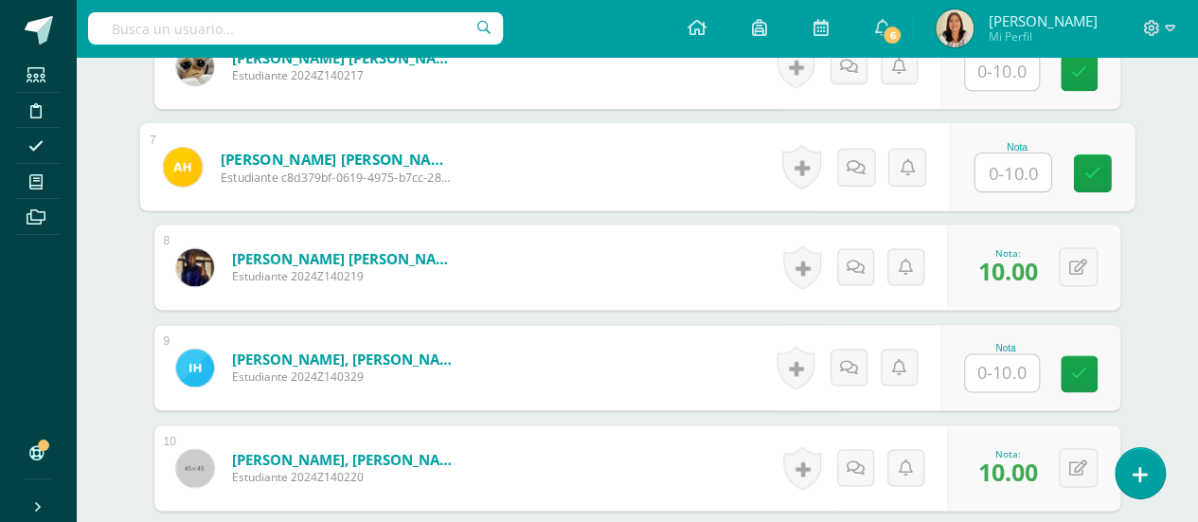
click at [1001, 162] on input "text" at bounding box center [1013, 172] width 76 height 38
type input "10"
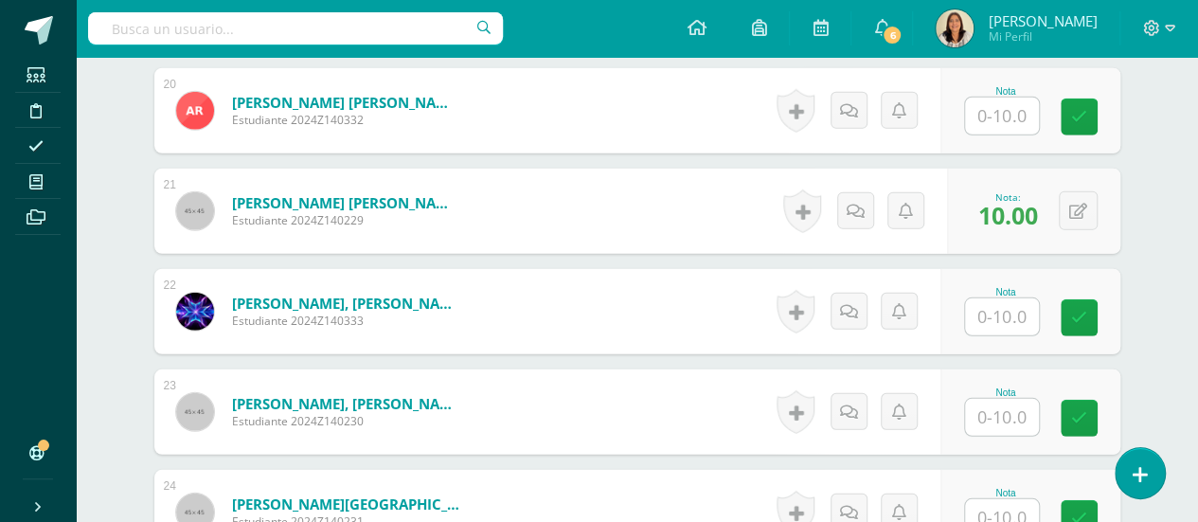
scroll to position [2525, 0]
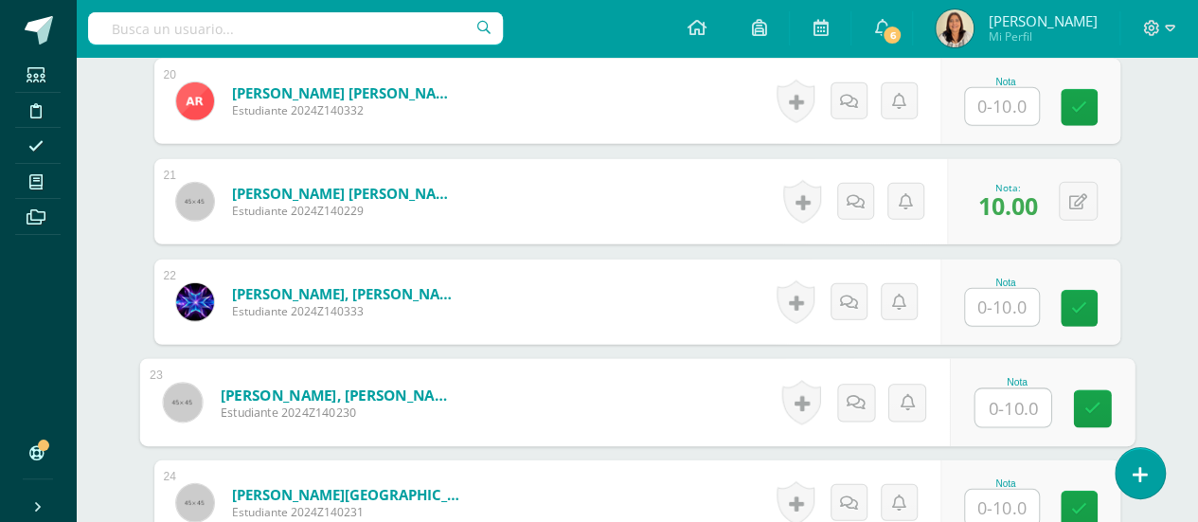
click at [1008, 406] on input "text" at bounding box center [1013, 408] width 76 height 38
type input "10"
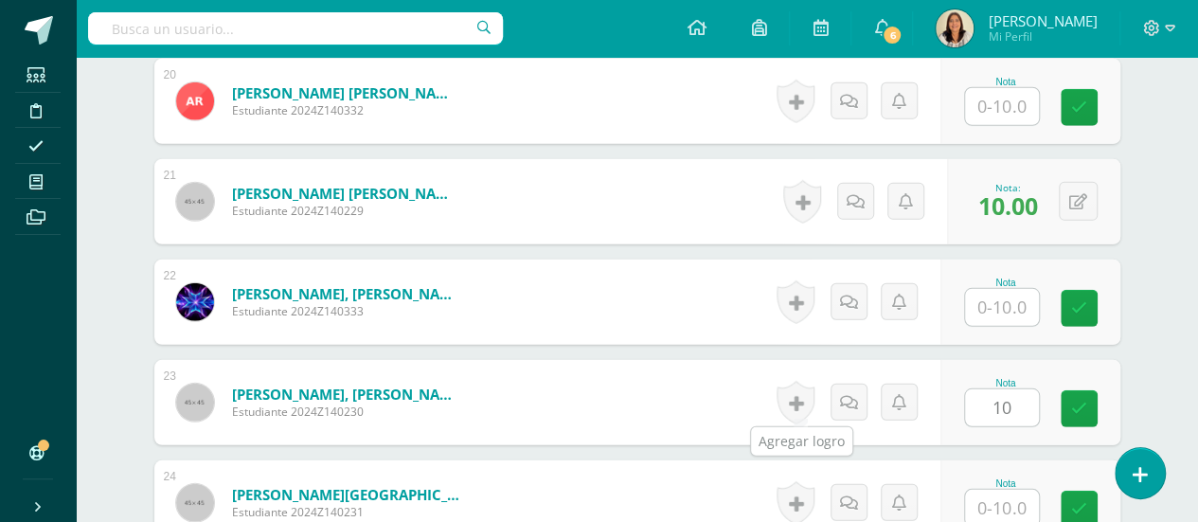
click at [813, 406] on link at bounding box center [796, 403] width 38 height 44
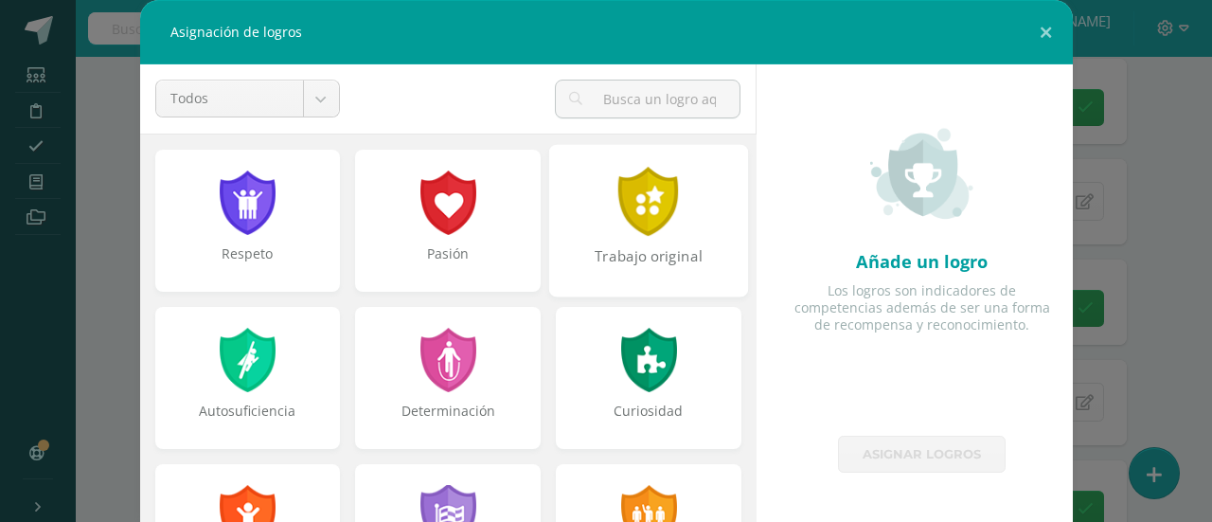
click at [628, 188] on div at bounding box center [649, 201] width 65 height 69
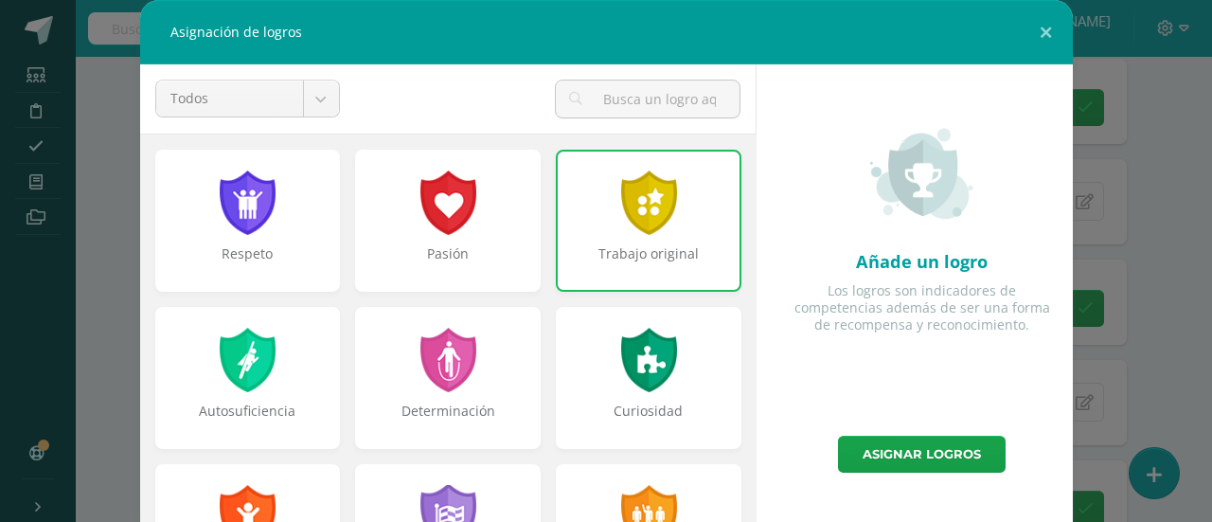
click at [628, 188] on div at bounding box center [648, 202] width 61 height 64
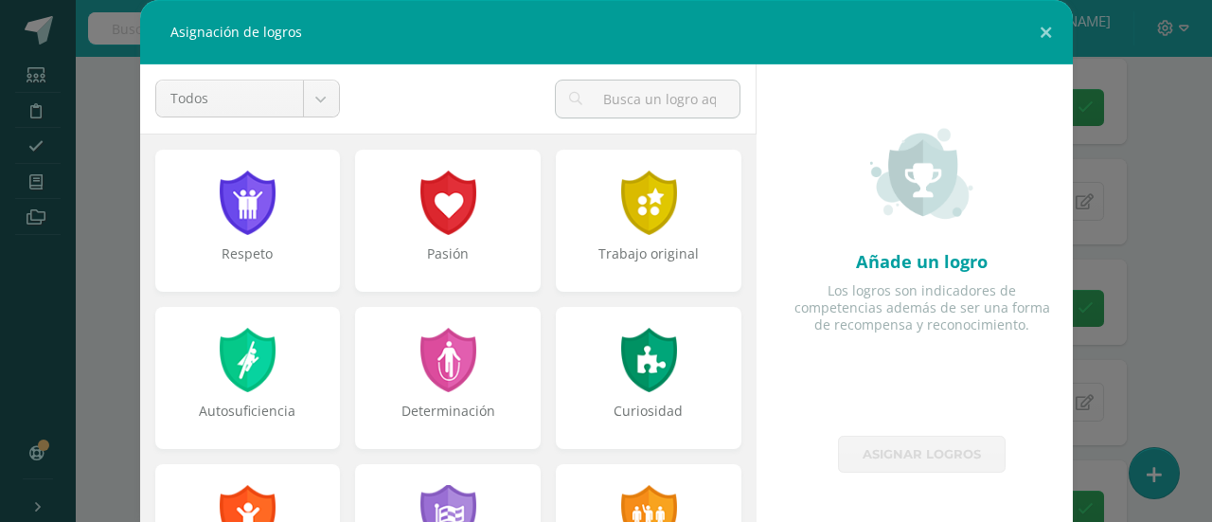
click at [913, 438] on link "Asignar logros" at bounding box center [922, 454] width 168 height 37
click at [1043, 23] on button at bounding box center [1046, 32] width 54 height 64
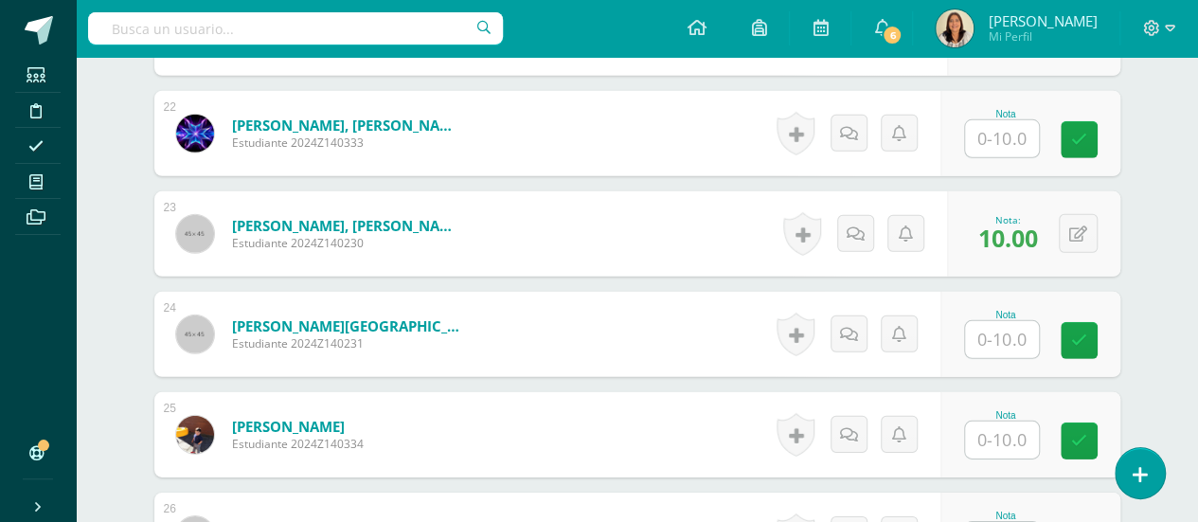
scroll to position [2703, 0]
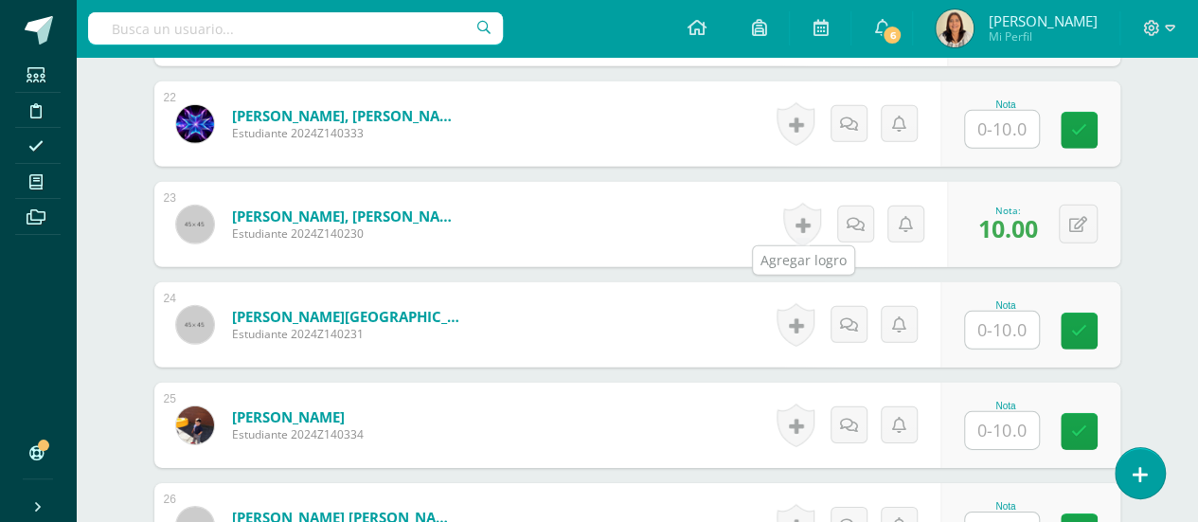
click at [797, 223] on link at bounding box center [802, 225] width 38 height 44
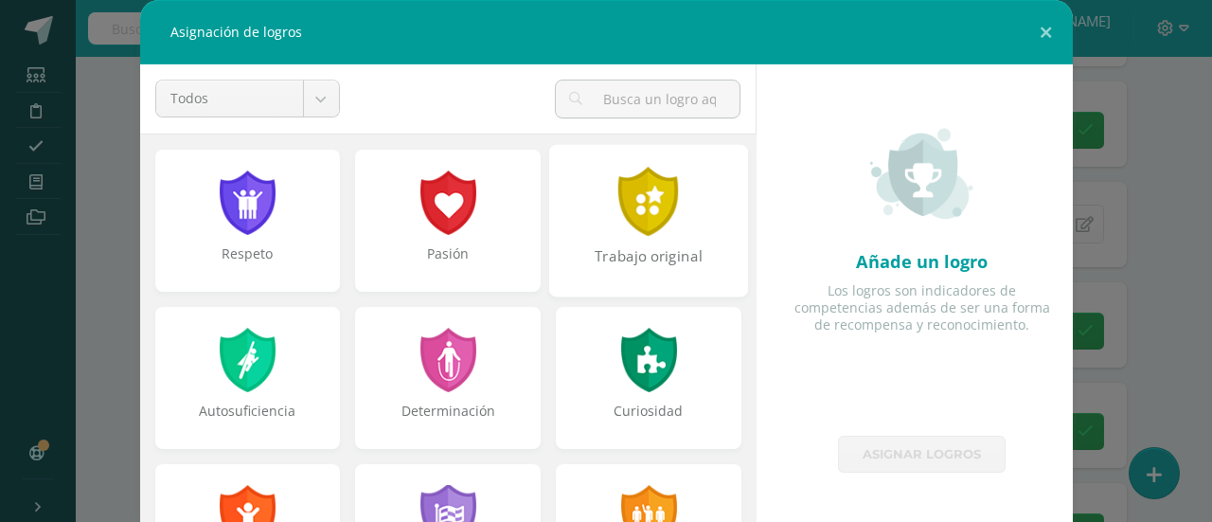
click at [619, 214] on div at bounding box center [649, 201] width 65 height 69
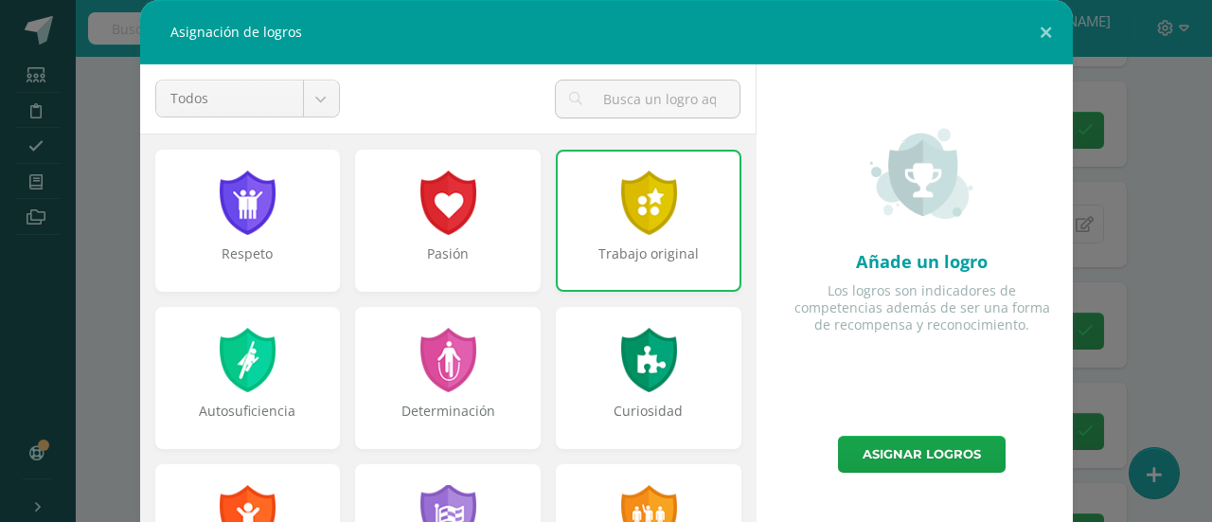
click at [619, 214] on div at bounding box center [648, 202] width 61 height 64
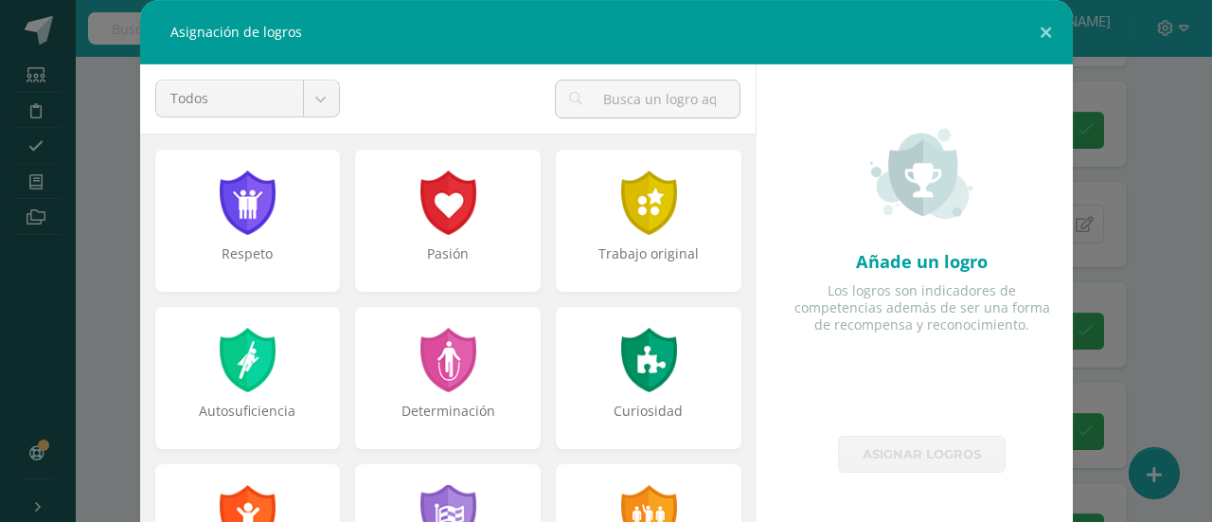
click at [873, 454] on link "Asignar logros" at bounding box center [922, 454] width 168 height 37
click at [1040, 30] on button at bounding box center [1046, 32] width 54 height 64
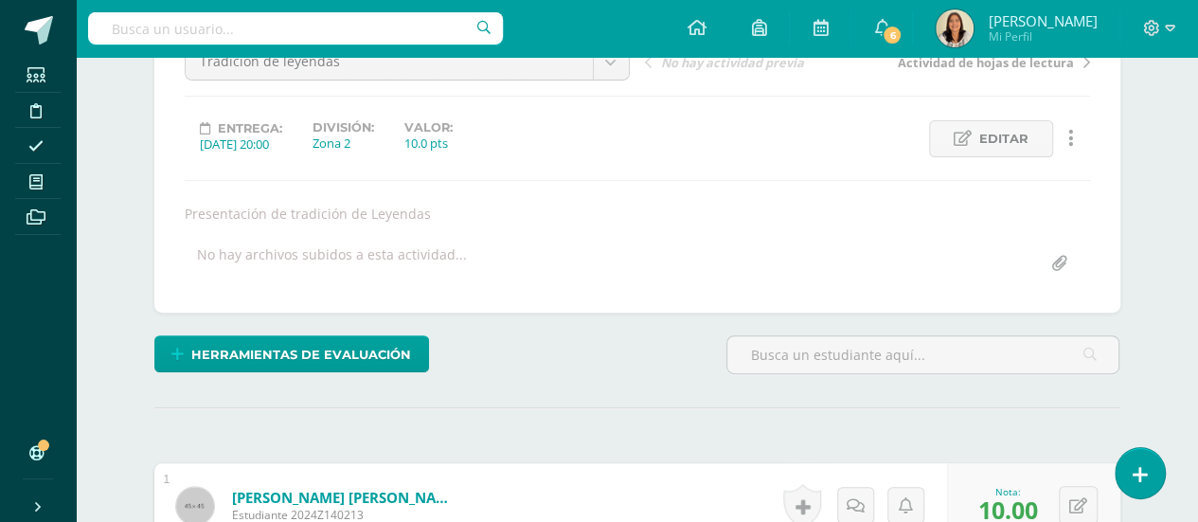
scroll to position [0, 0]
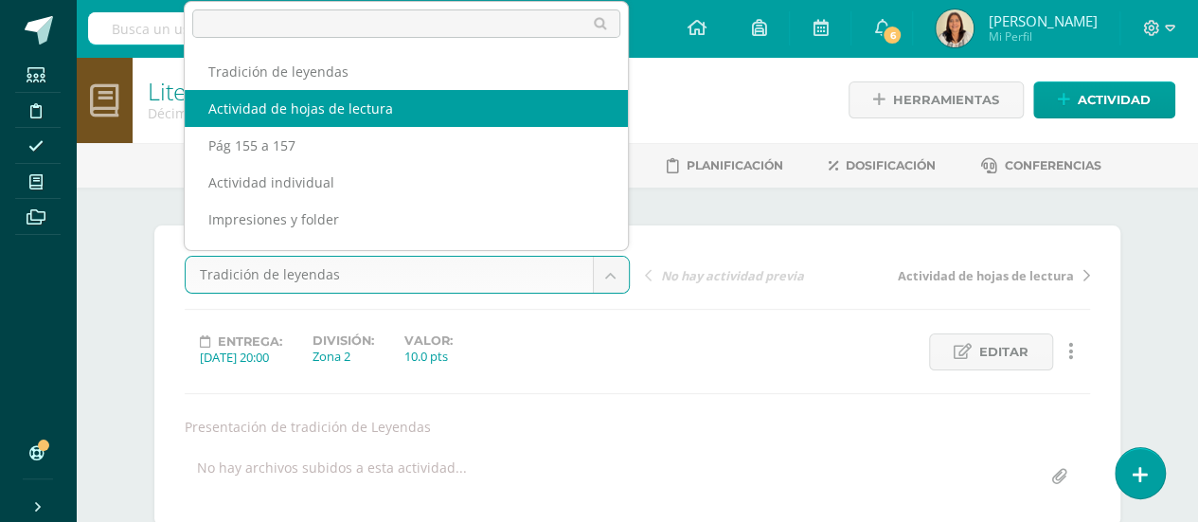
select select "/dashboard/teacher/grade-activity/32394/"
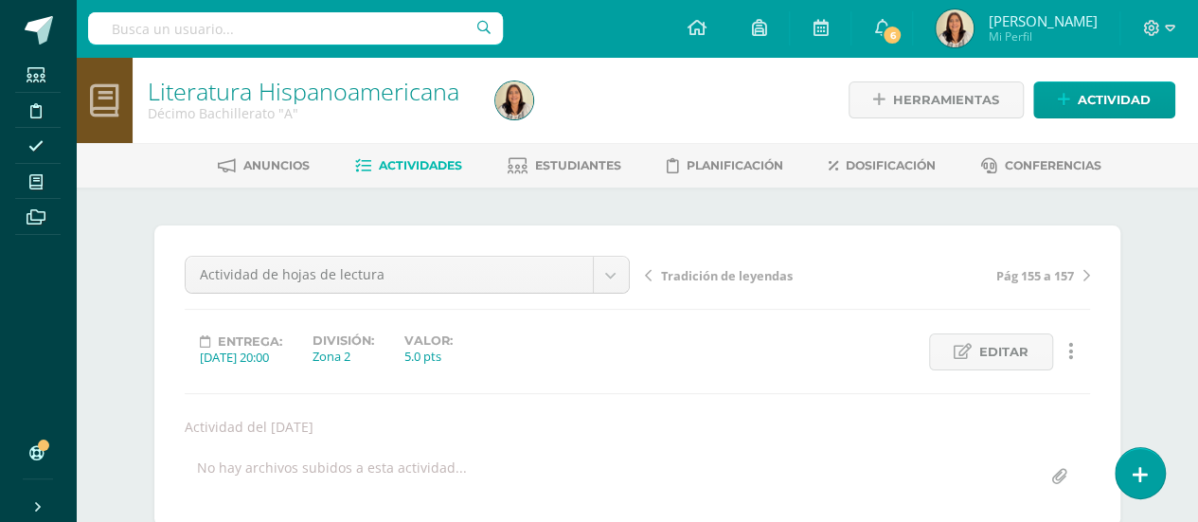
scroll to position [1, 0]
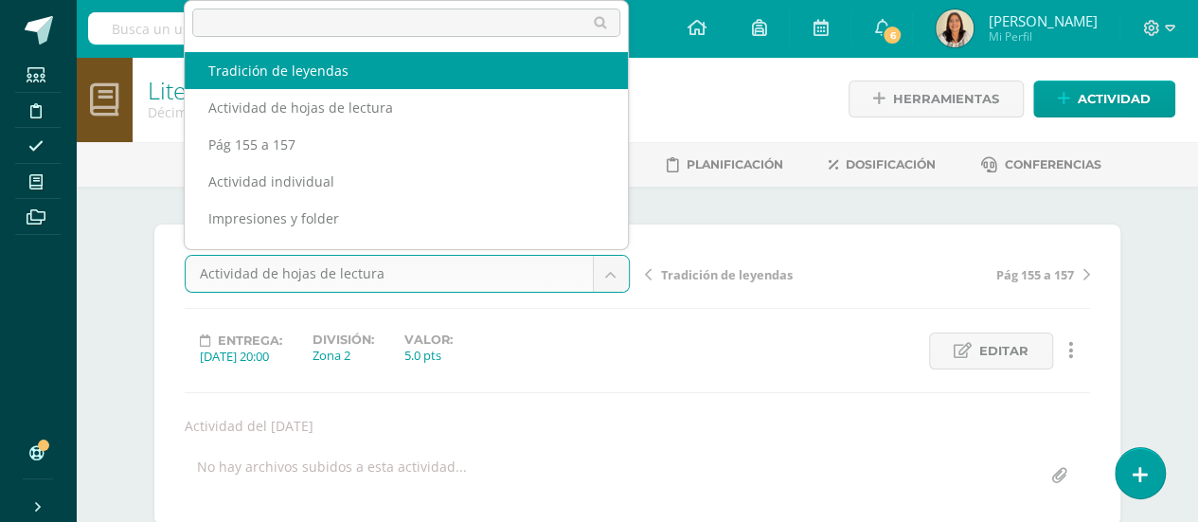
scroll to position [2, 0]
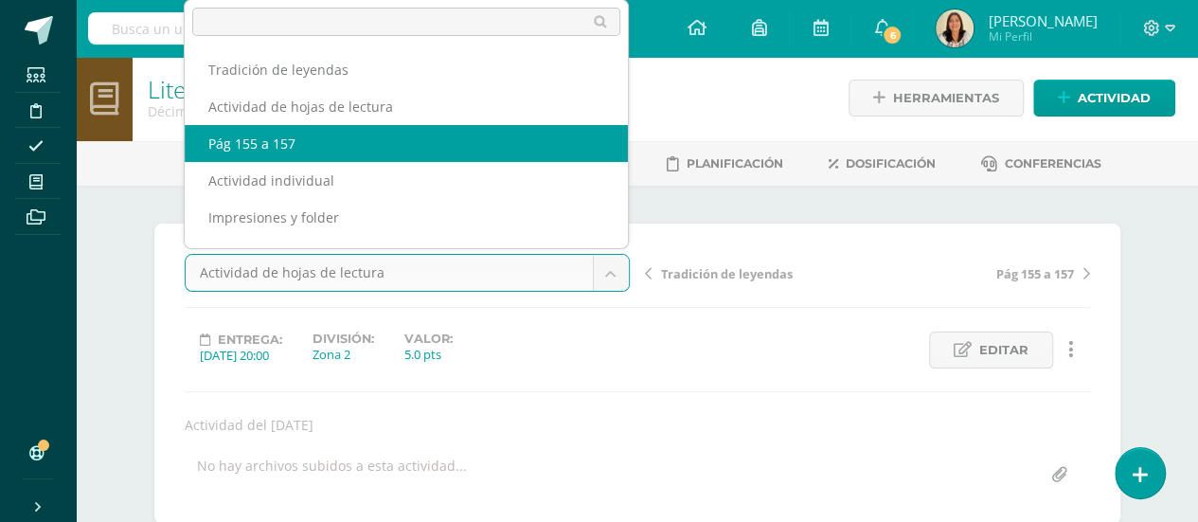
select select "/dashboard/teacher/grade-activity/32060/"
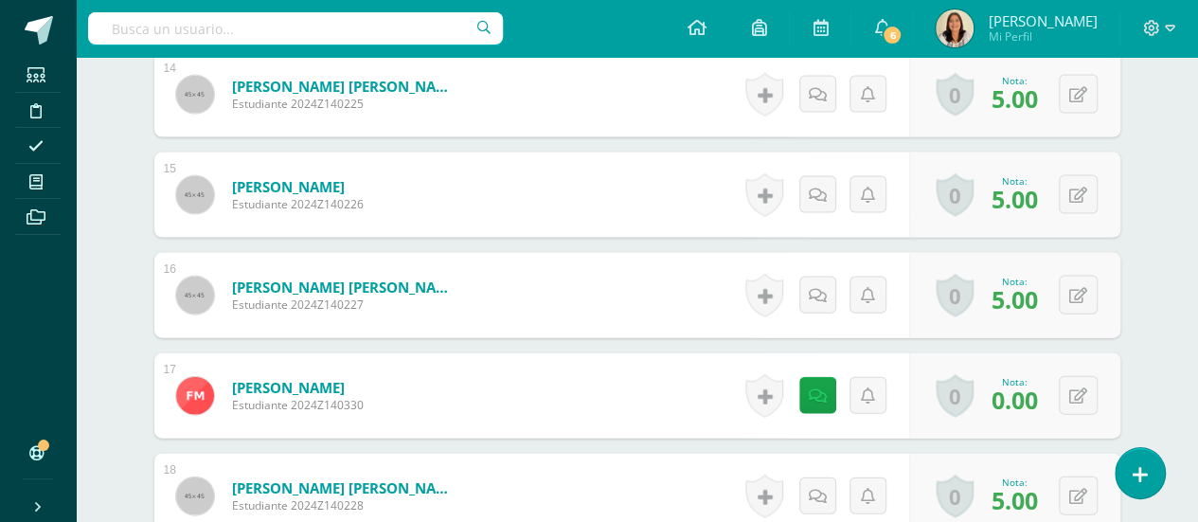
scroll to position [1962, 0]
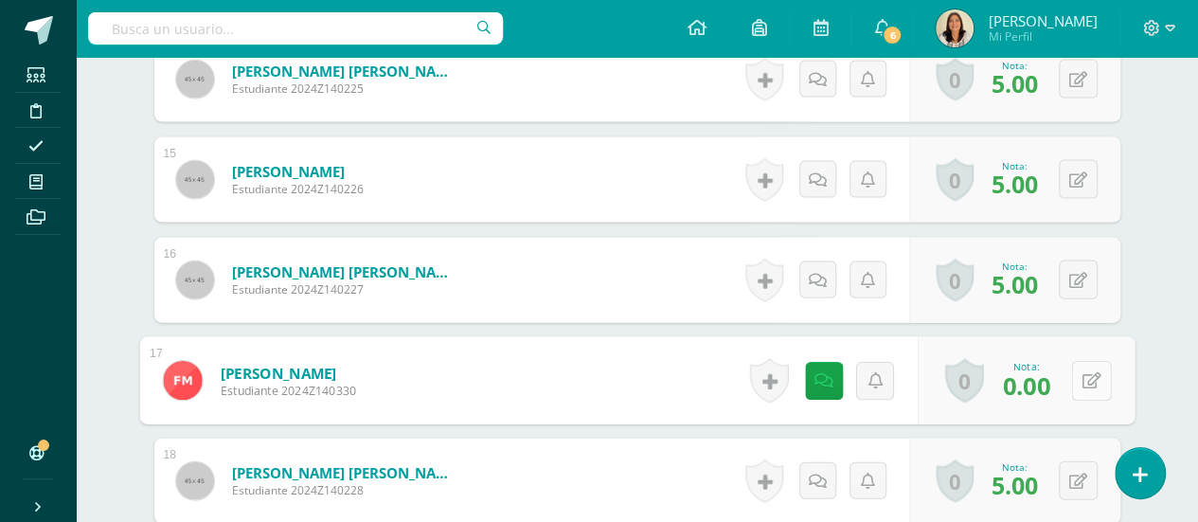
click at [1085, 379] on icon at bounding box center [1091, 380] width 19 height 16
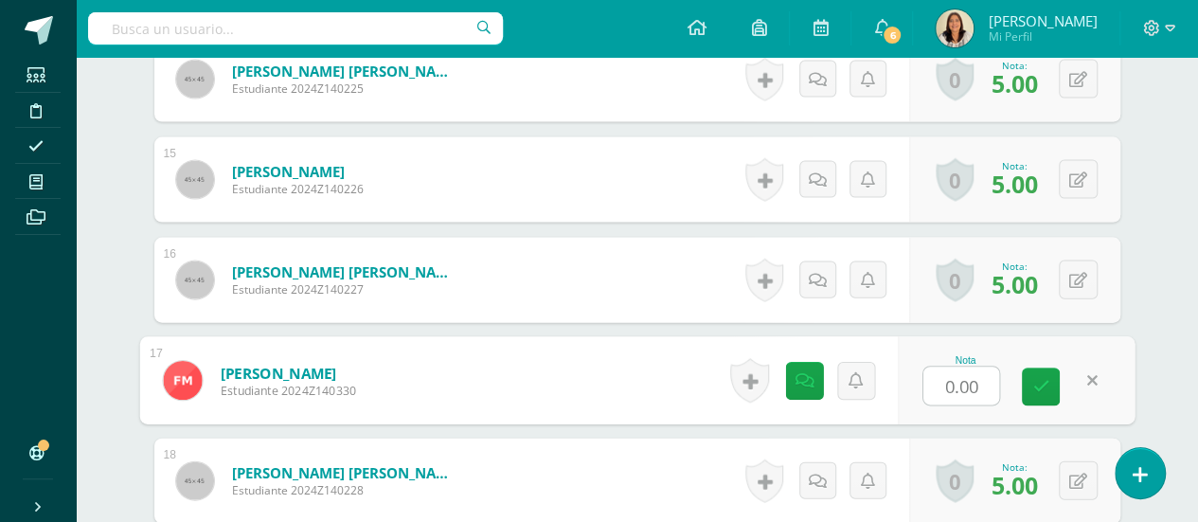
scroll to position [1964, 0]
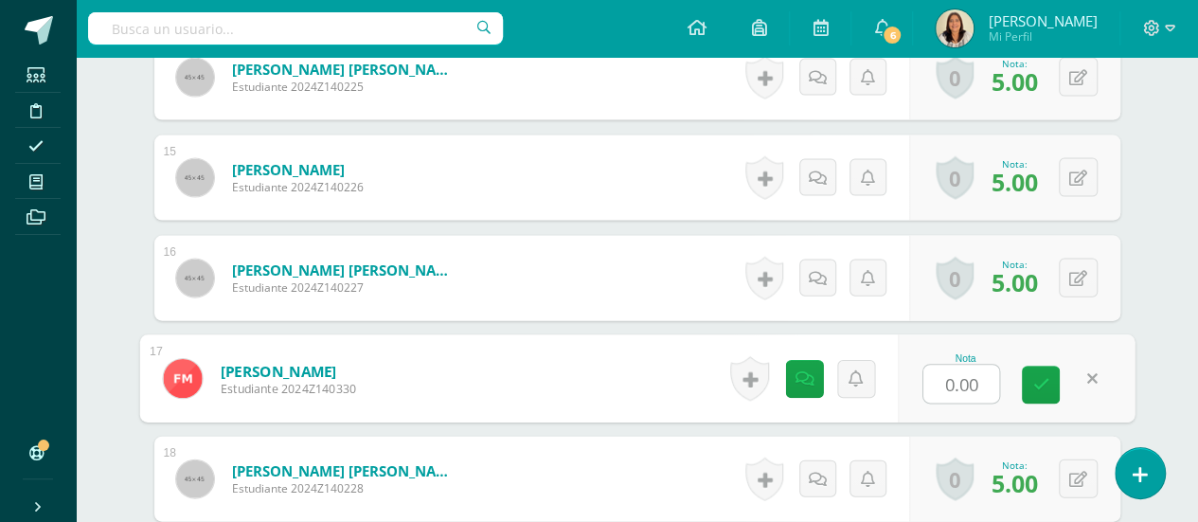
type input "4"
click at [1055, 372] on link at bounding box center [1041, 386] width 38 height 38
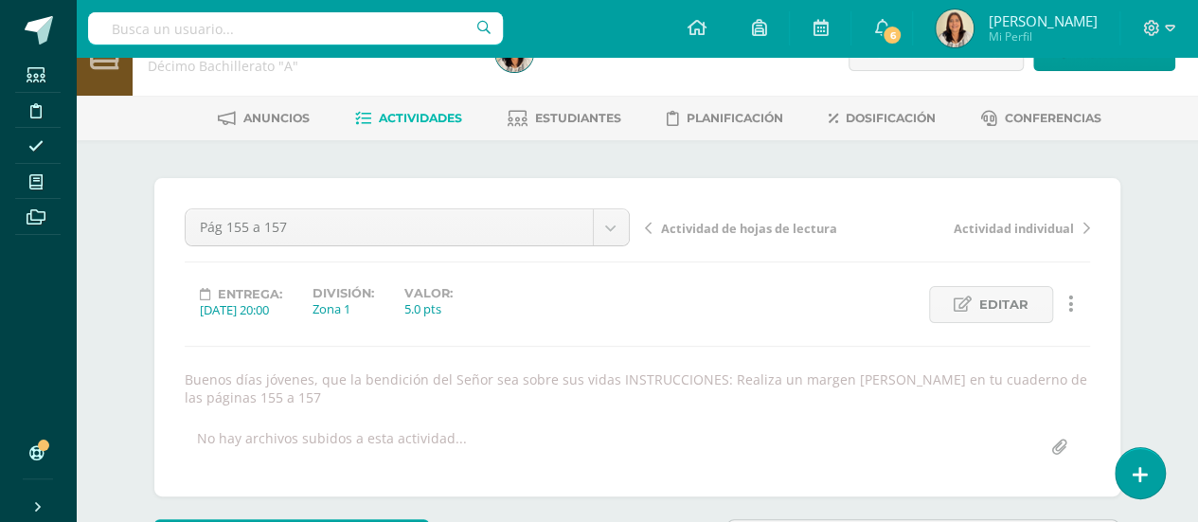
scroll to position [0, 0]
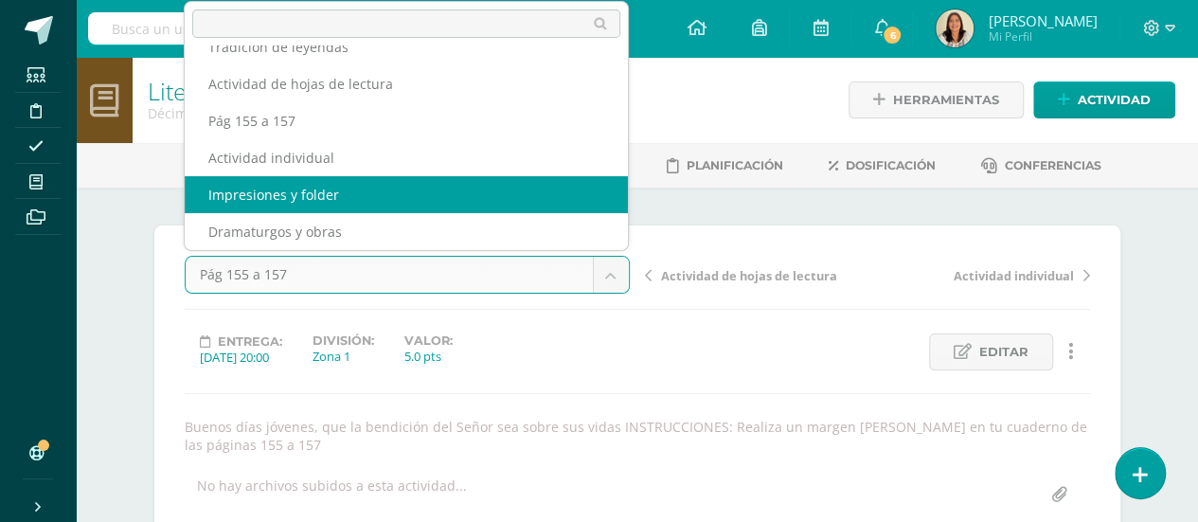
select select "/dashboard/teacher/grade-activity/32056/"
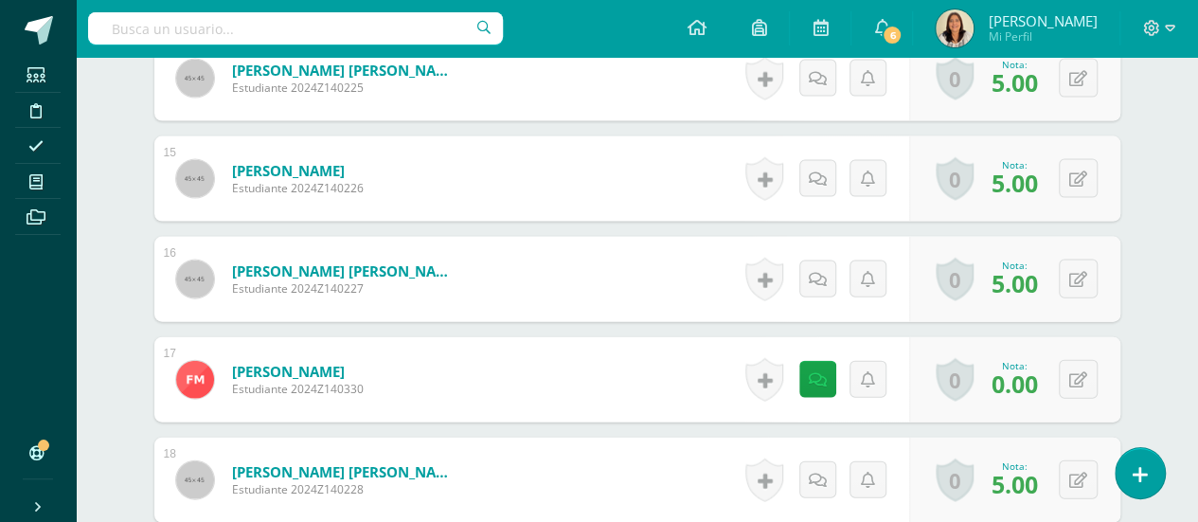
scroll to position [1987, 0]
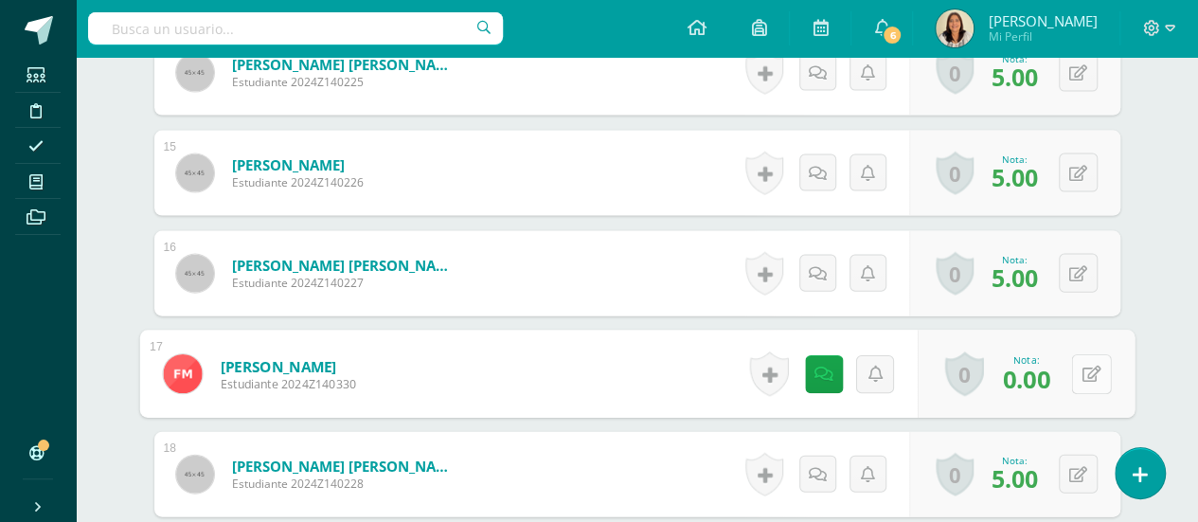
click at [1081, 369] on button at bounding box center [1091, 374] width 40 height 40
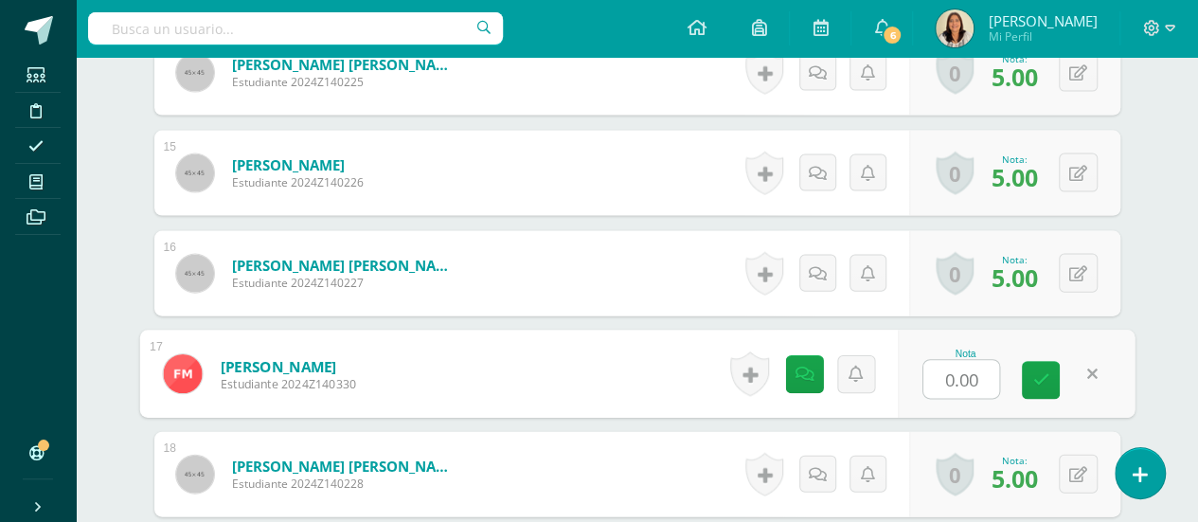
type input "4"
click at [1045, 389] on link at bounding box center [1041, 381] width 38 height 38
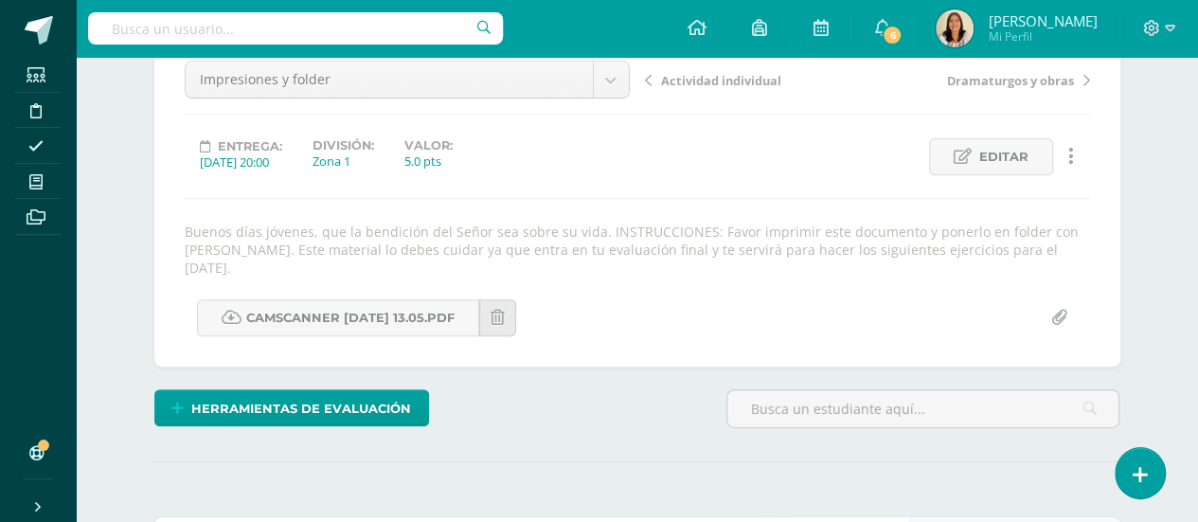
scroll to position [12, 0]
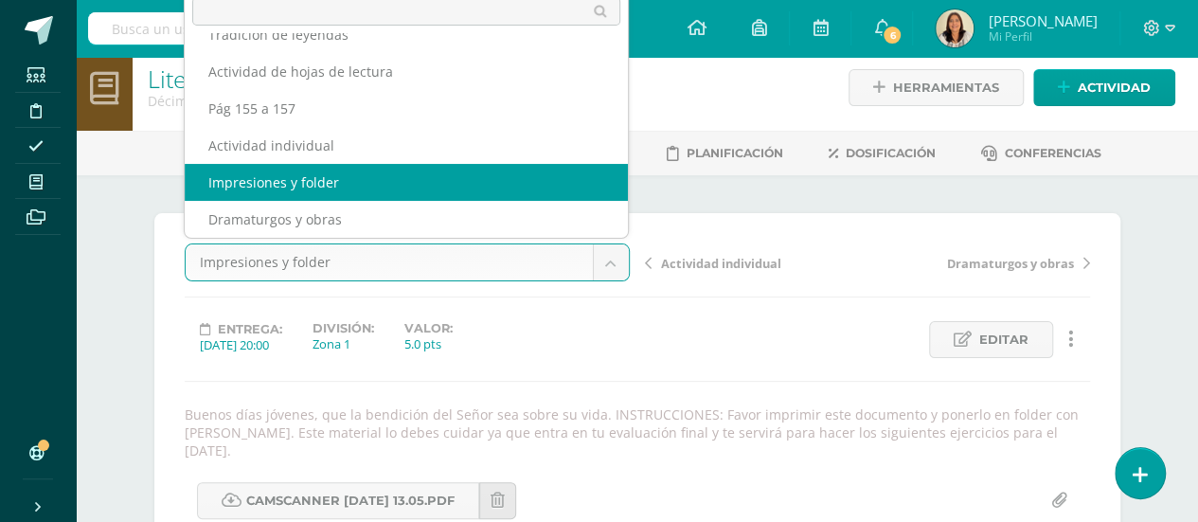
drag, startPoint x: 609, startPoint y: 260, endPoint x: 611, endPoint y: 249, distance: 11.5
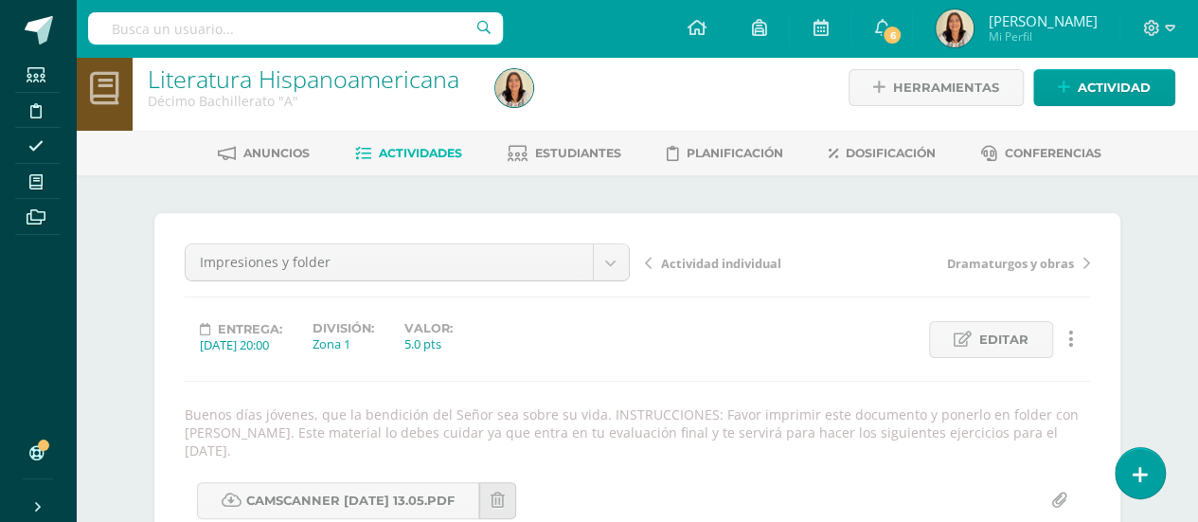
click at [411, 161] on link "Actividades" at bounding box center [408, 153] width 107 height 30
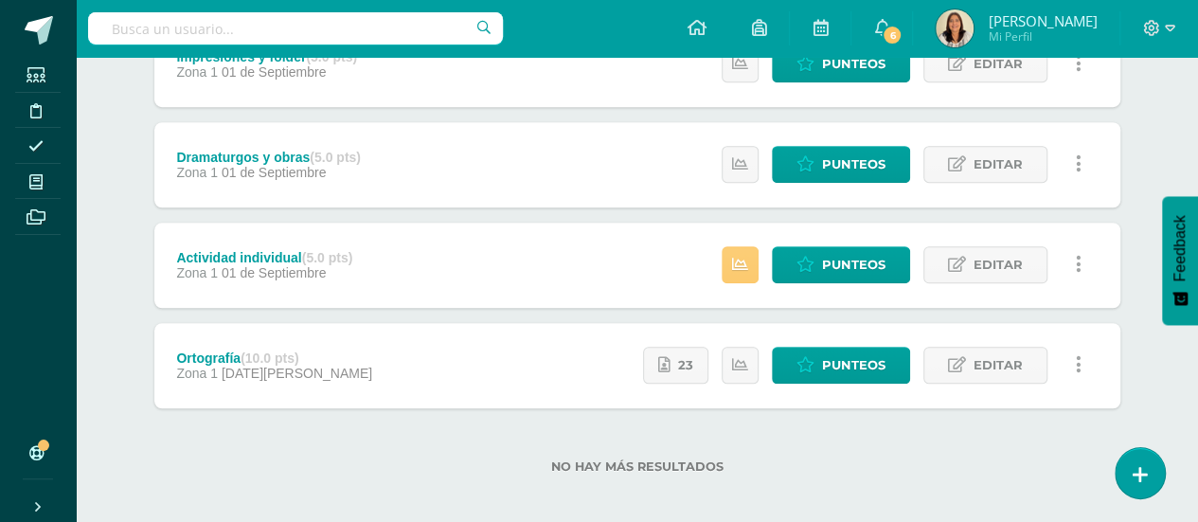
scroll to position [609, 0]
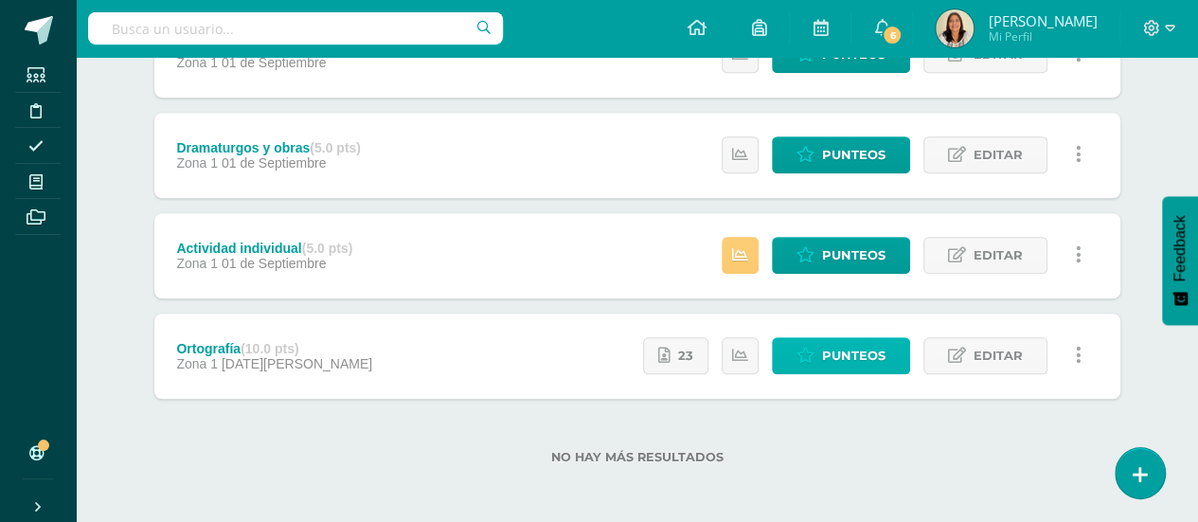
click at [857, 349] on span "Punteos" at bounding box center [853, 355] width 63 height 35
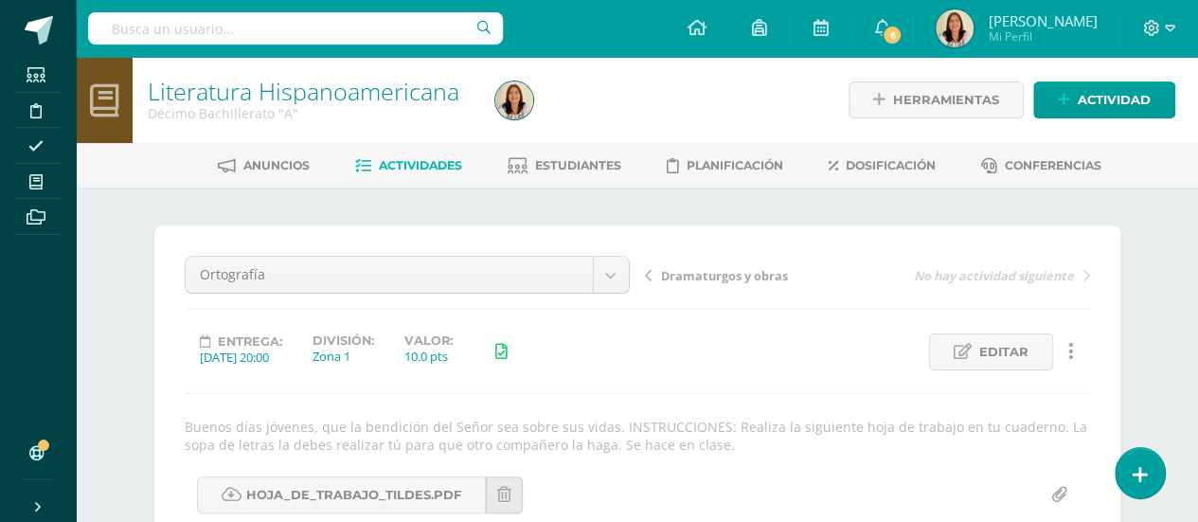
scroll to position [1, 0]
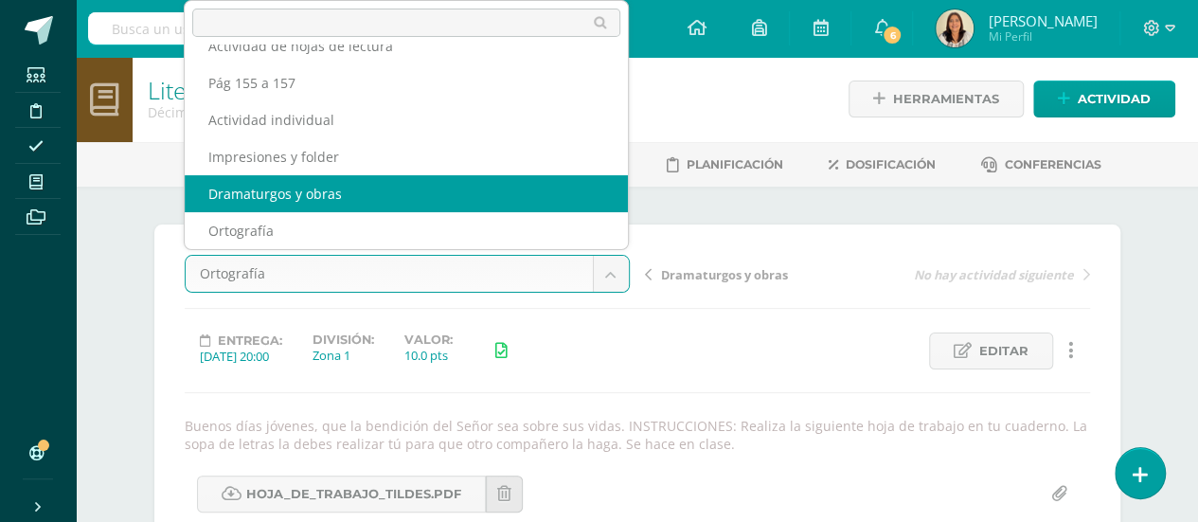
select select "/dashboard/teacher/grade-activity/32058/"
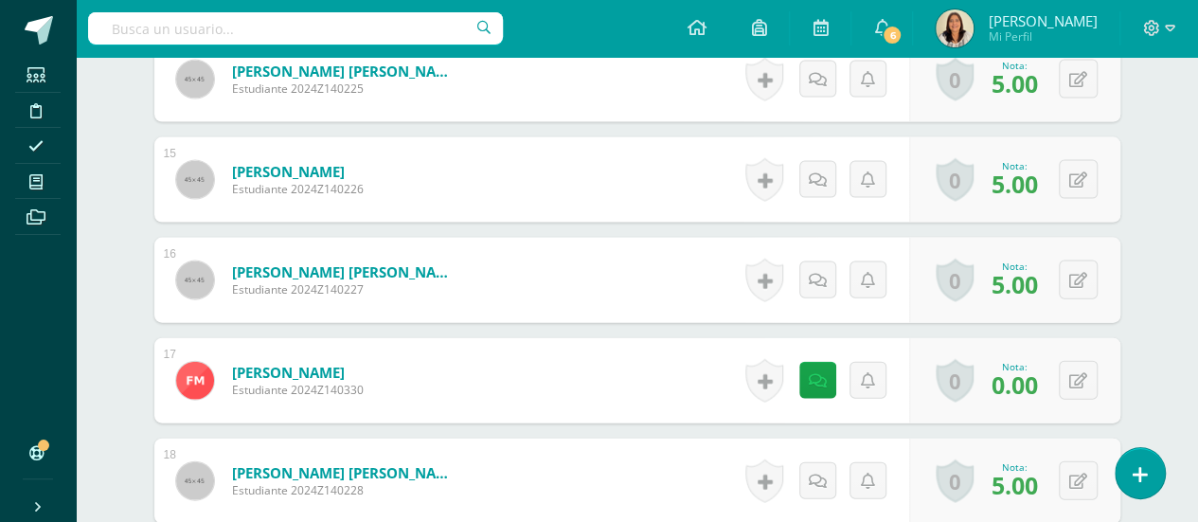
scroll to position [1970, 0]
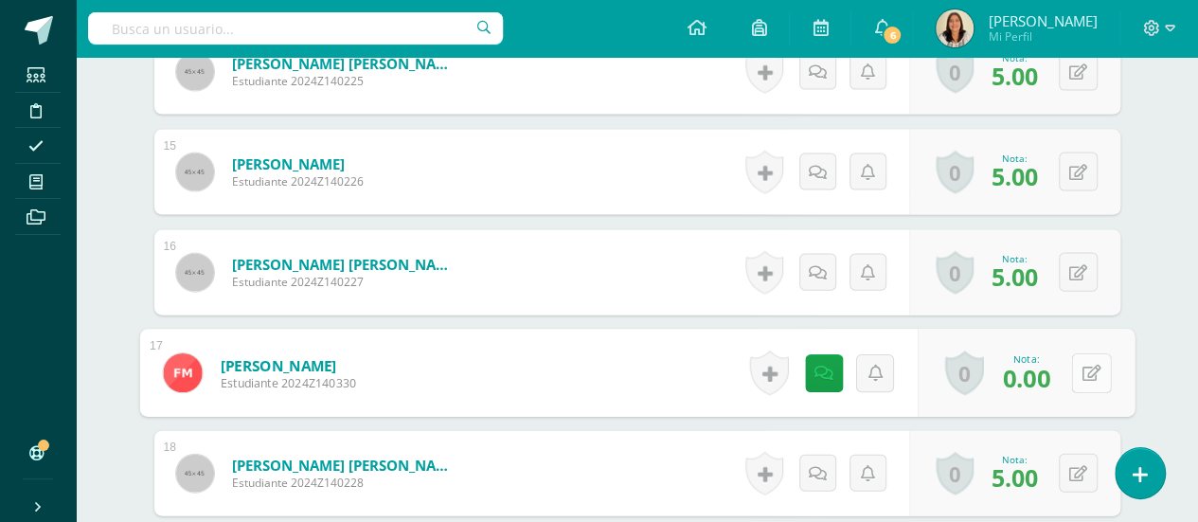
click at [1074, 364] on button at bounding box center [1091, 373] width 40 height 40
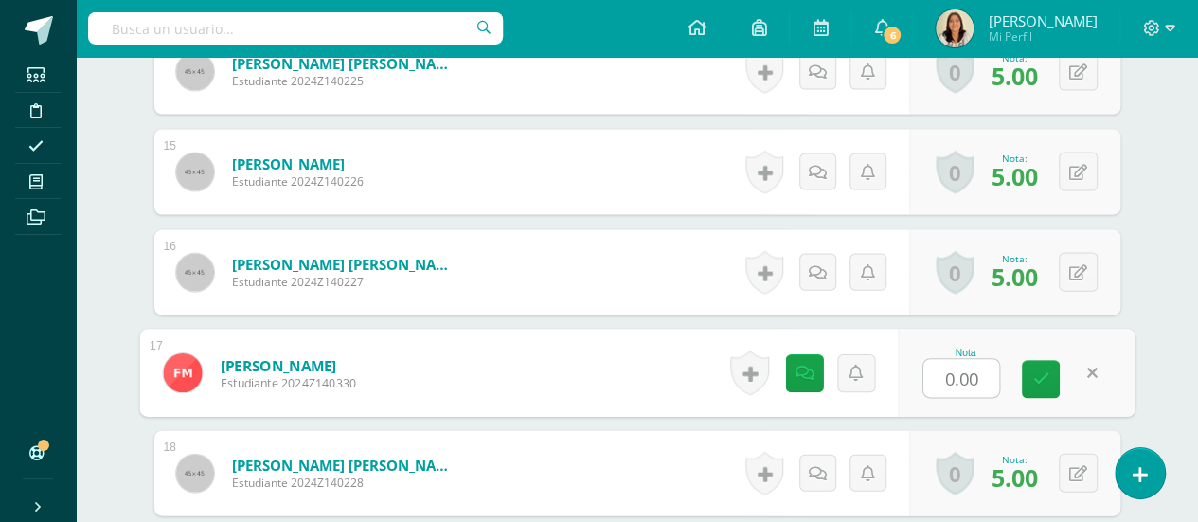
type input "3"
click at [1046, 373] on icon at bounding box center [1040, 378] width 17 height 16
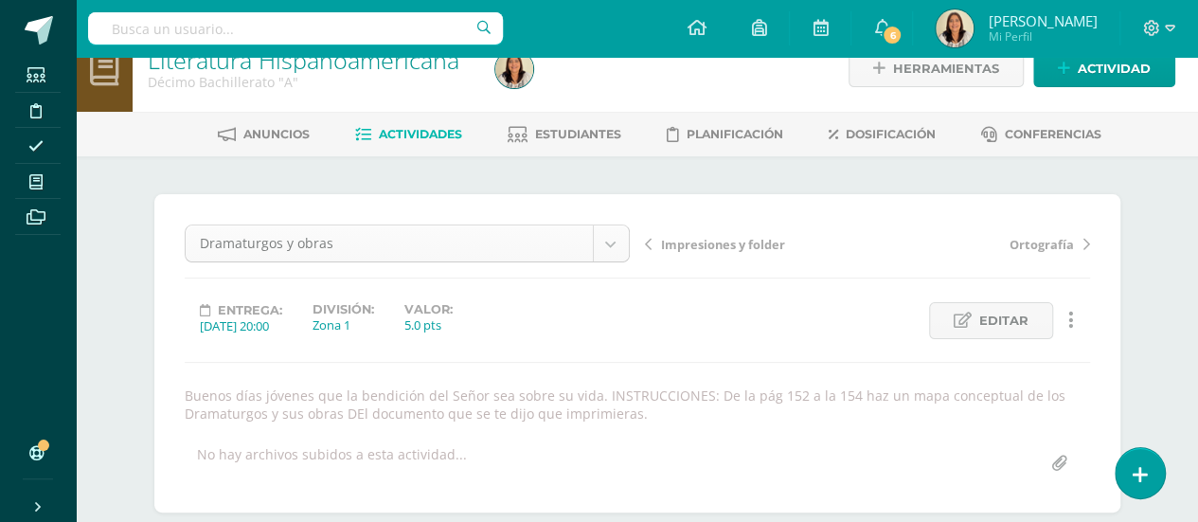
scroll to position [25, 0]
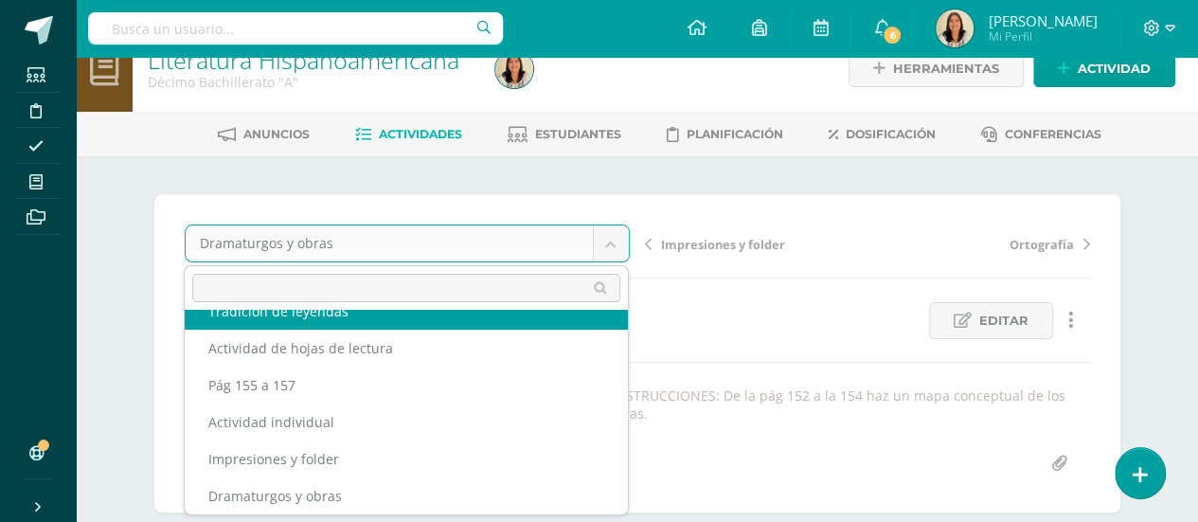
scroll to position [0, 0]
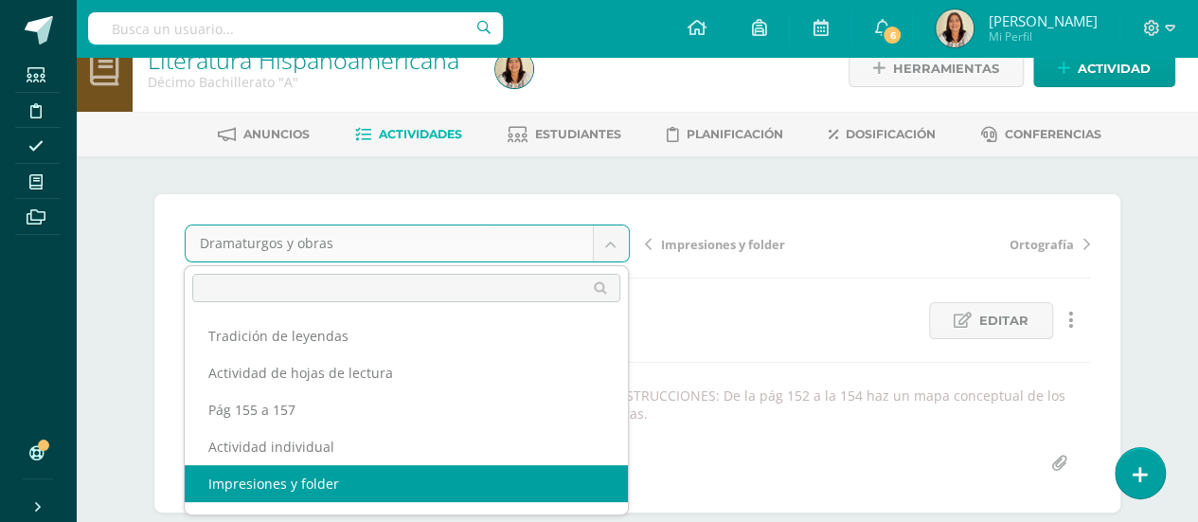
select select "/dashboard/teacher/grade-activity/32056/"
